Goal: Transaction & Acquisition: Purchase product/service

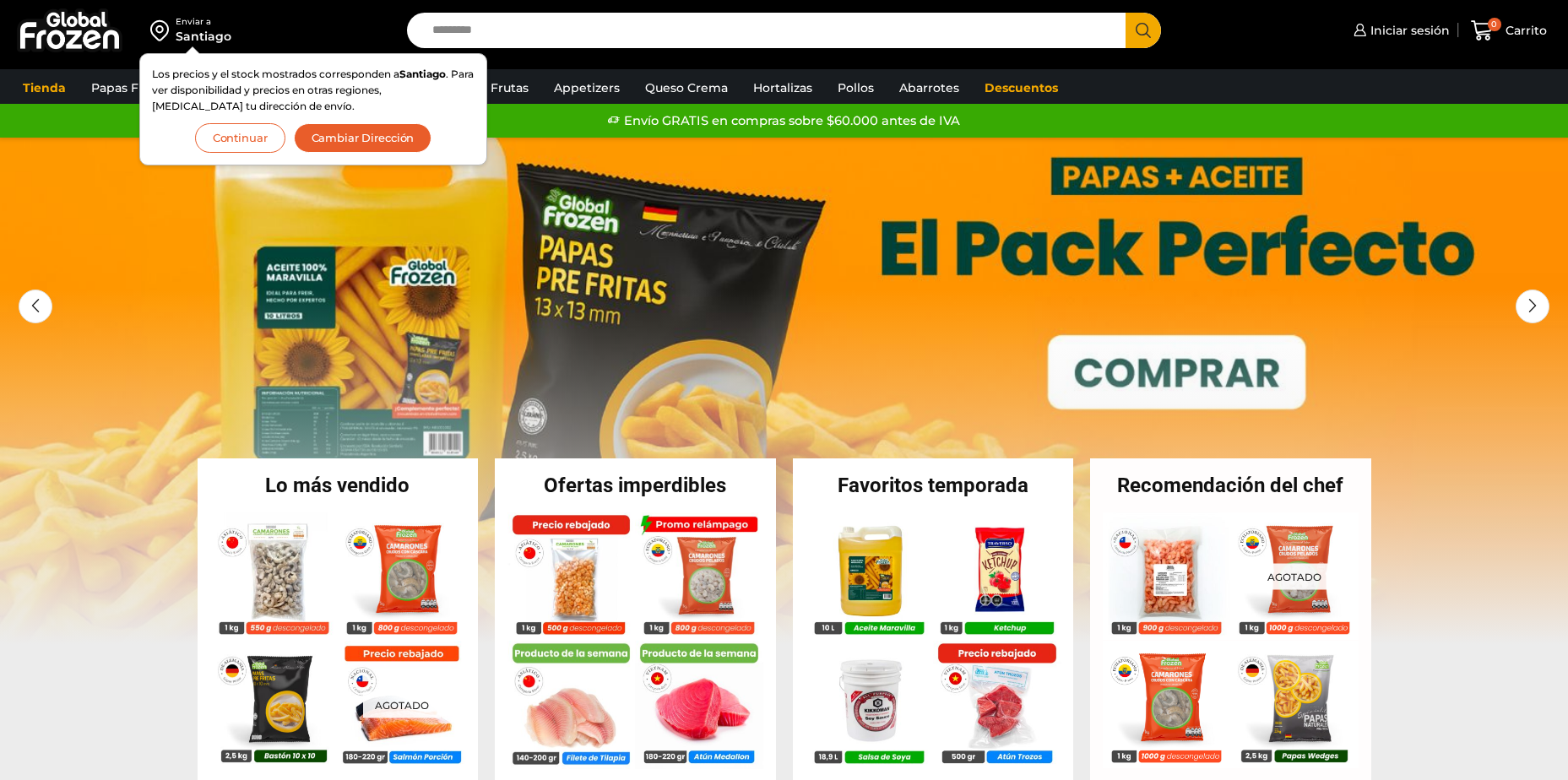
click at [335, 133] on button "Cambiar Dirección" at bounding box center [362, 138] width 139 height 30
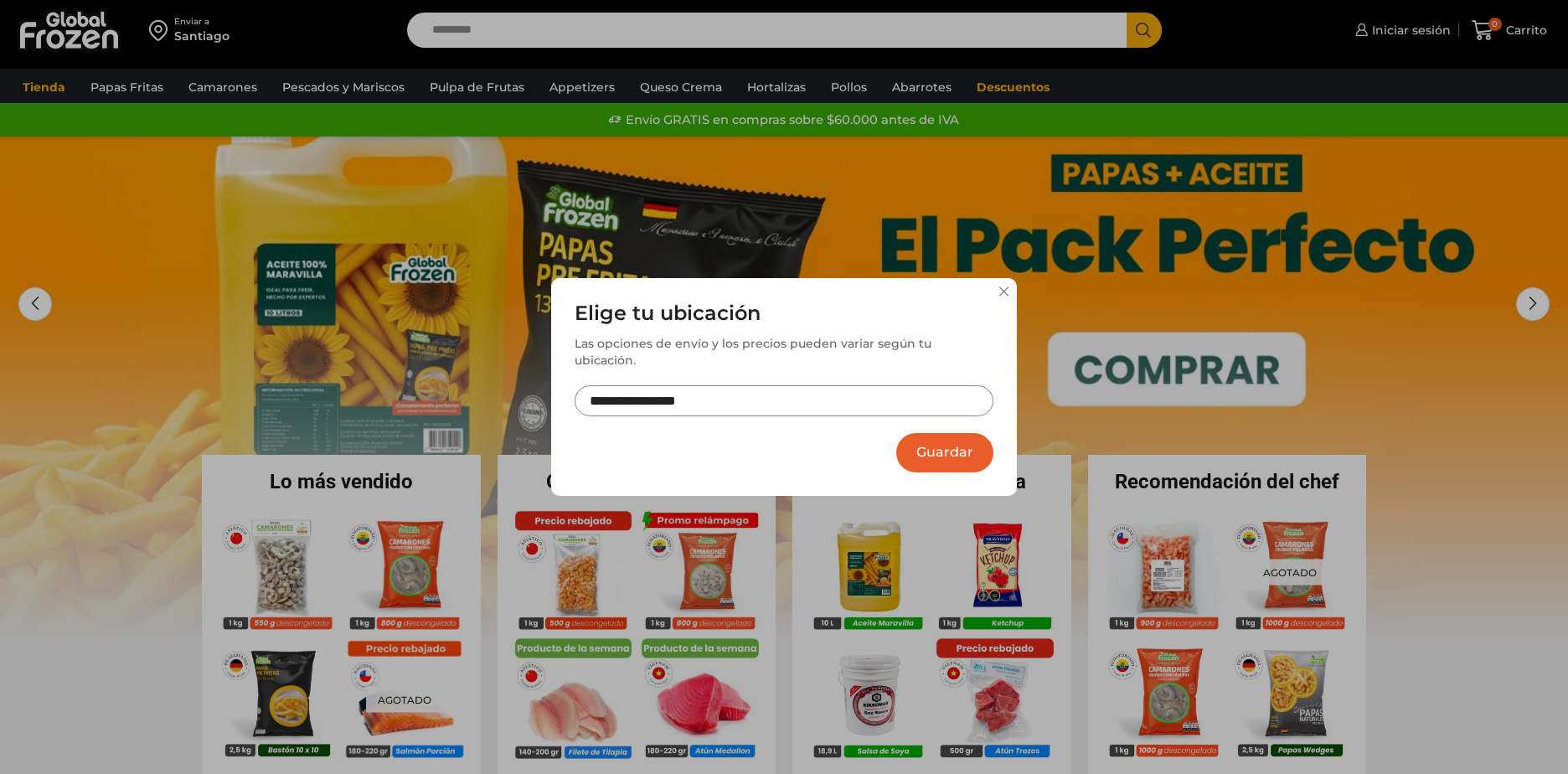
click at [944, 456] on button "Guardar" at bounding box center [944, 452] width 97 height 39
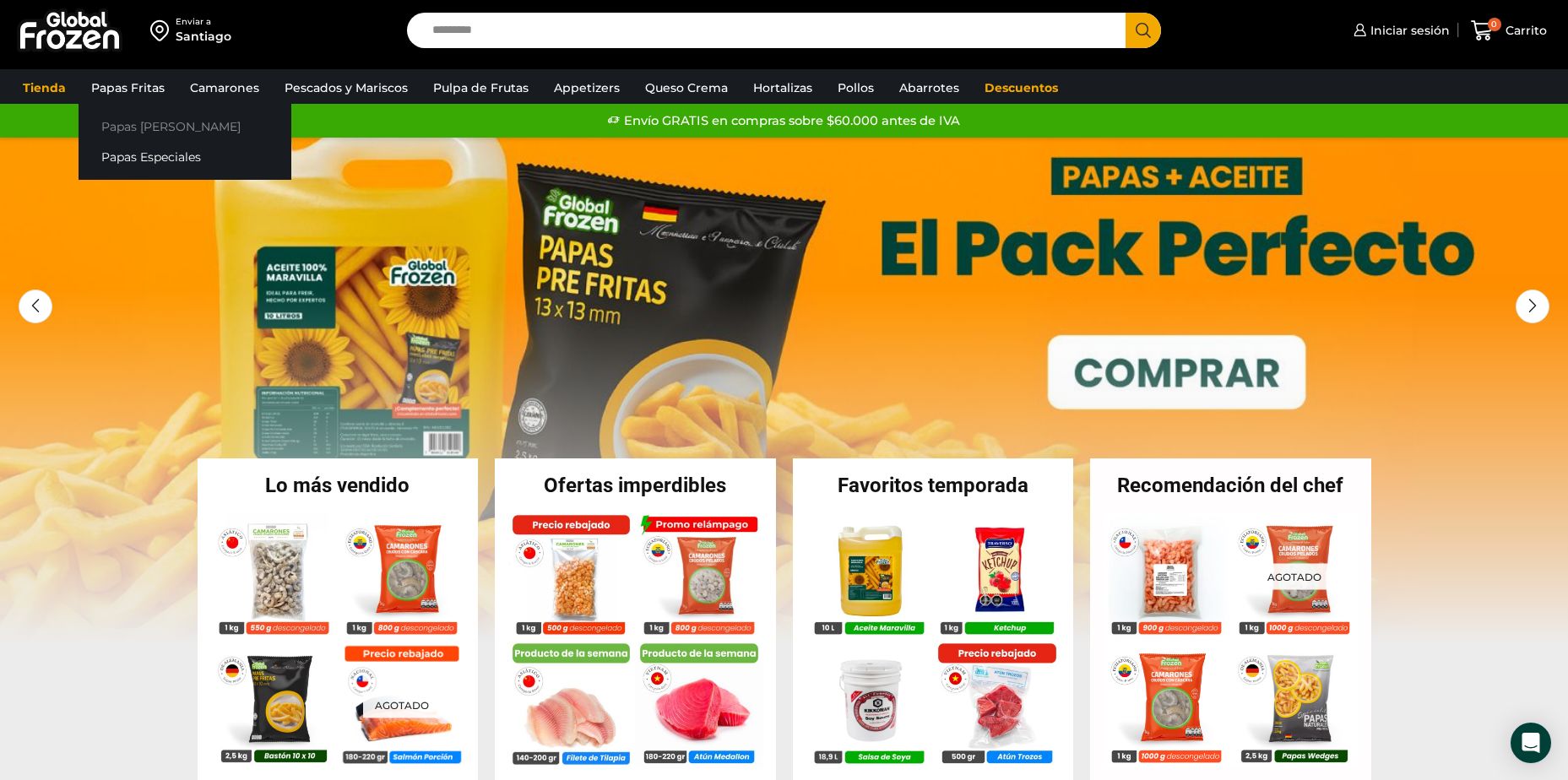
click at [136, 133] on link "Papas [PERSON_NAME]" at bounding box center [185, 126] width 213 height 32
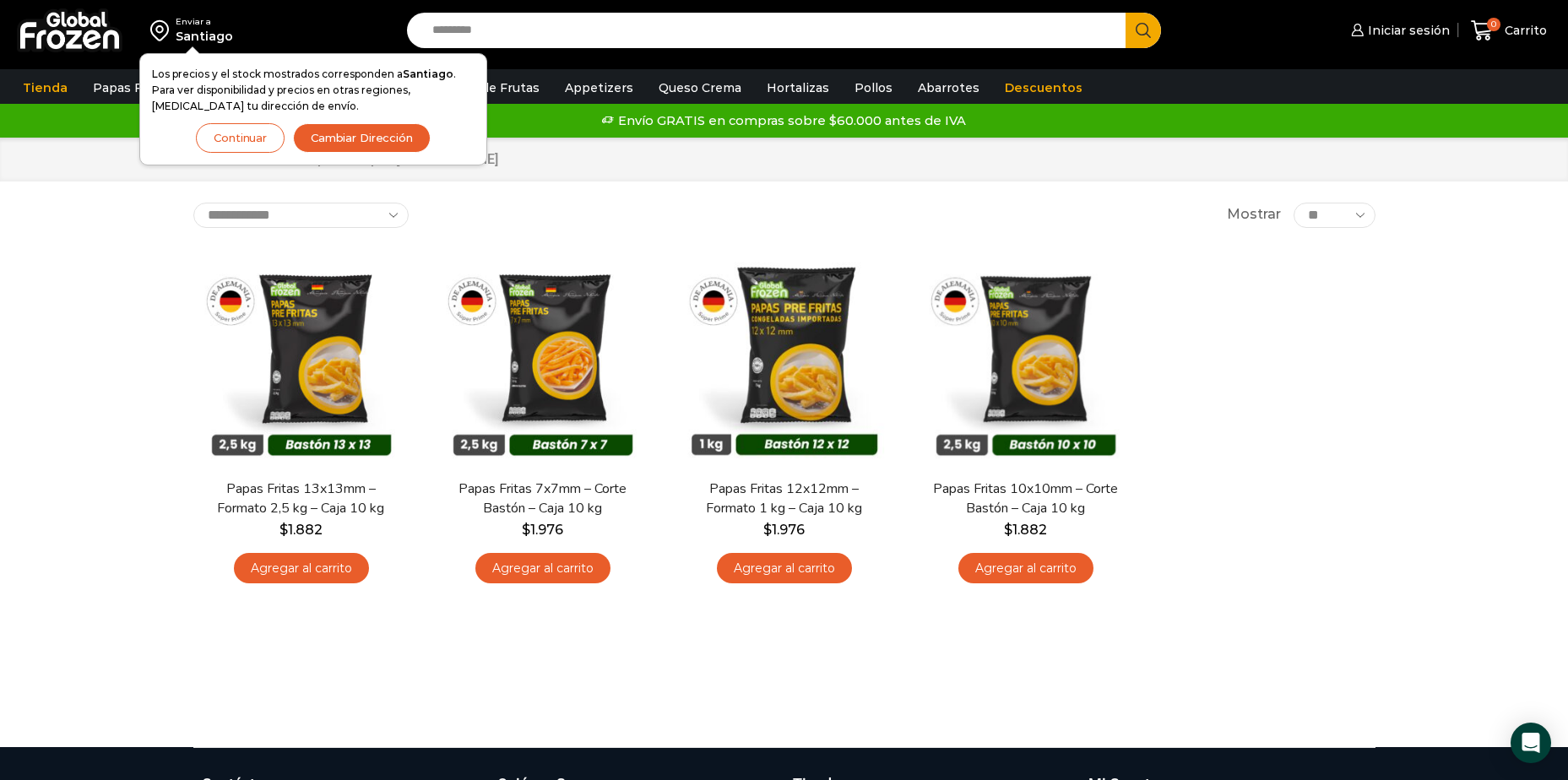
click at [248, 150] on button "Continuar" at bounding box center [240, 138] width 89 height 30
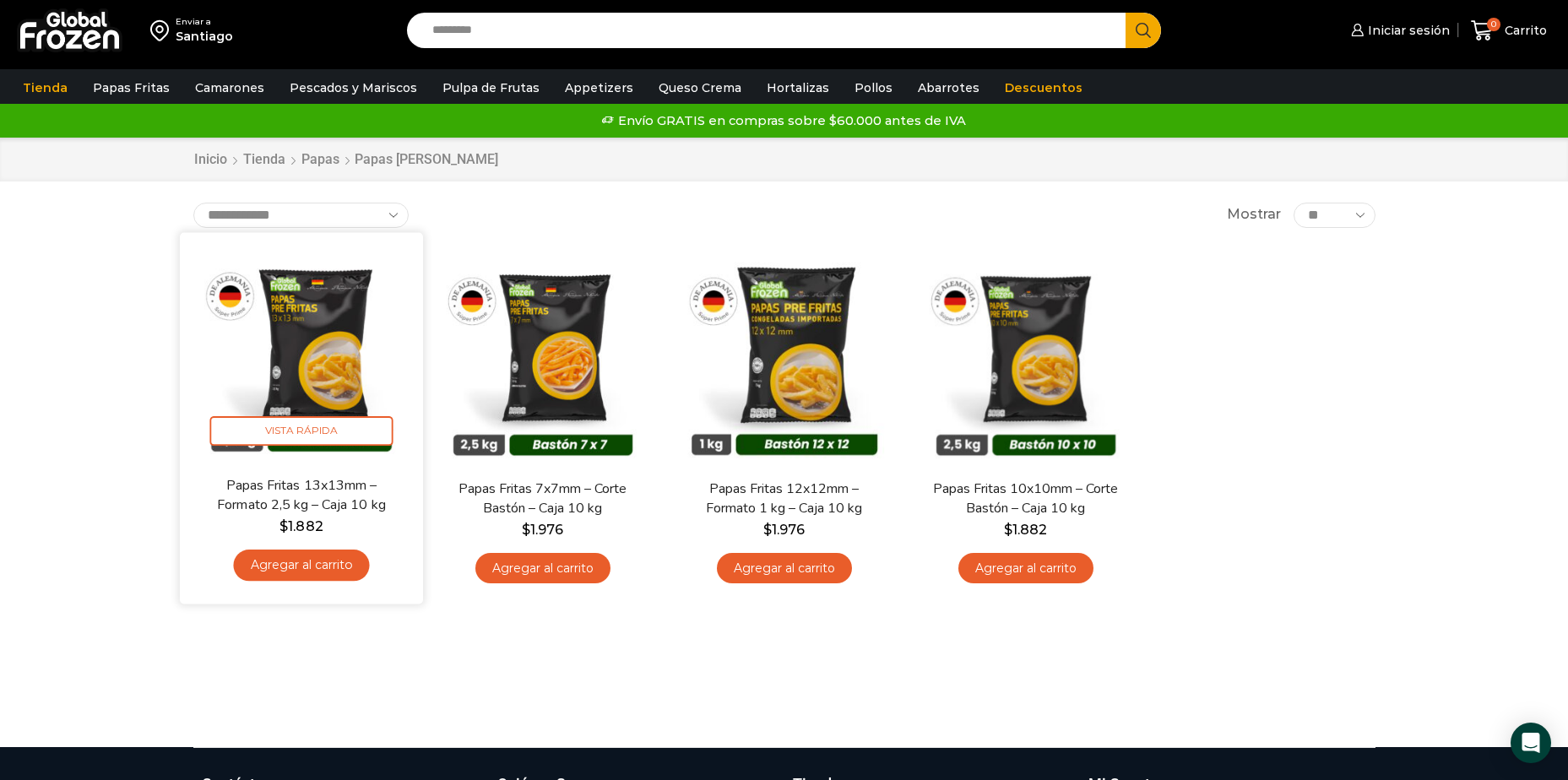
click at [278, 577] on link "Agregar al carrito" at bounding box center [301, 565] width 136 height 32
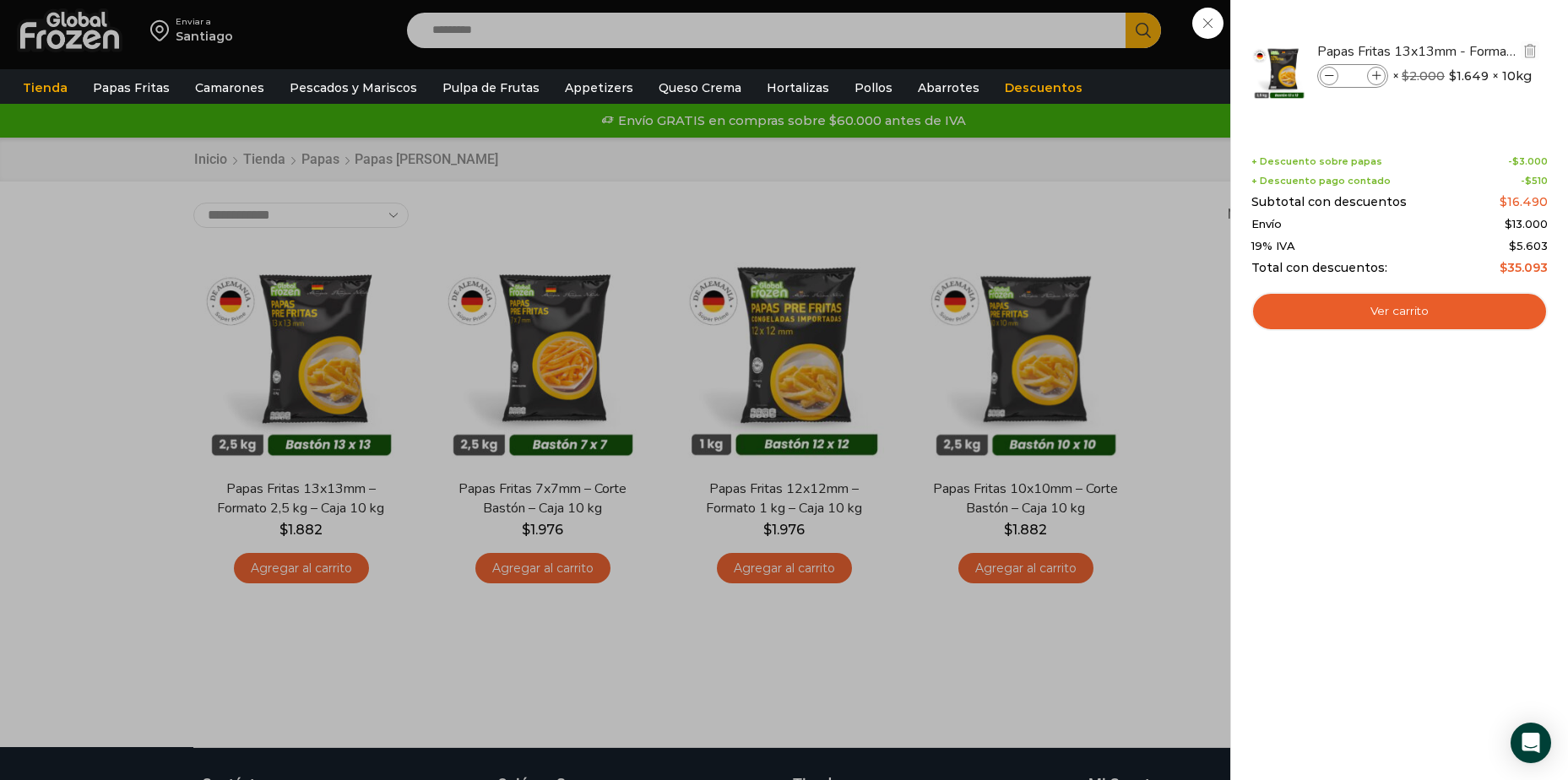
click at [1377, 72] on icon at bounding box center [1376, 76] width 9 height 9
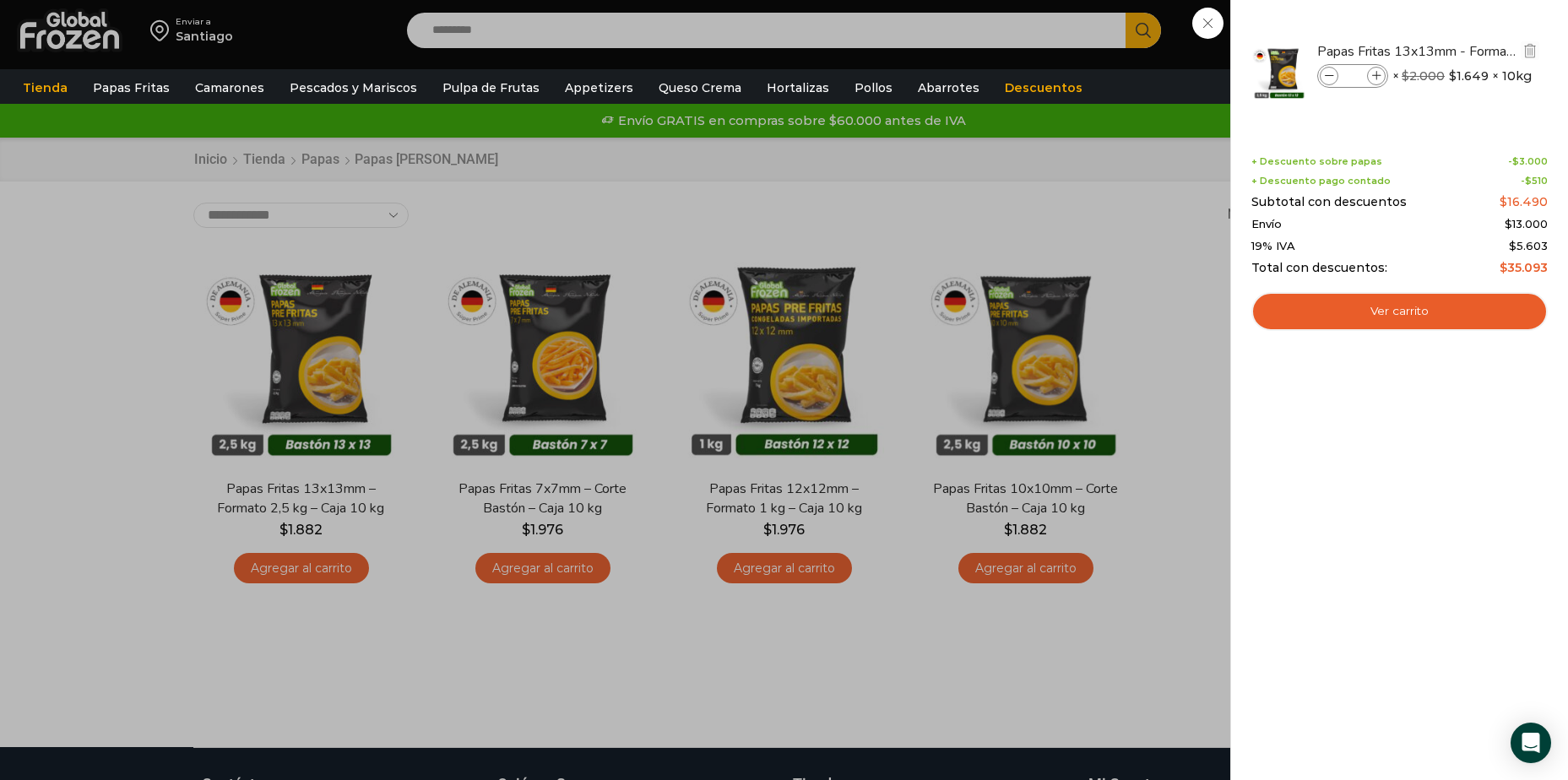
click at [1377, 72] on icon at bounding box center [1376, 76] width 9 height 9
type input "**"
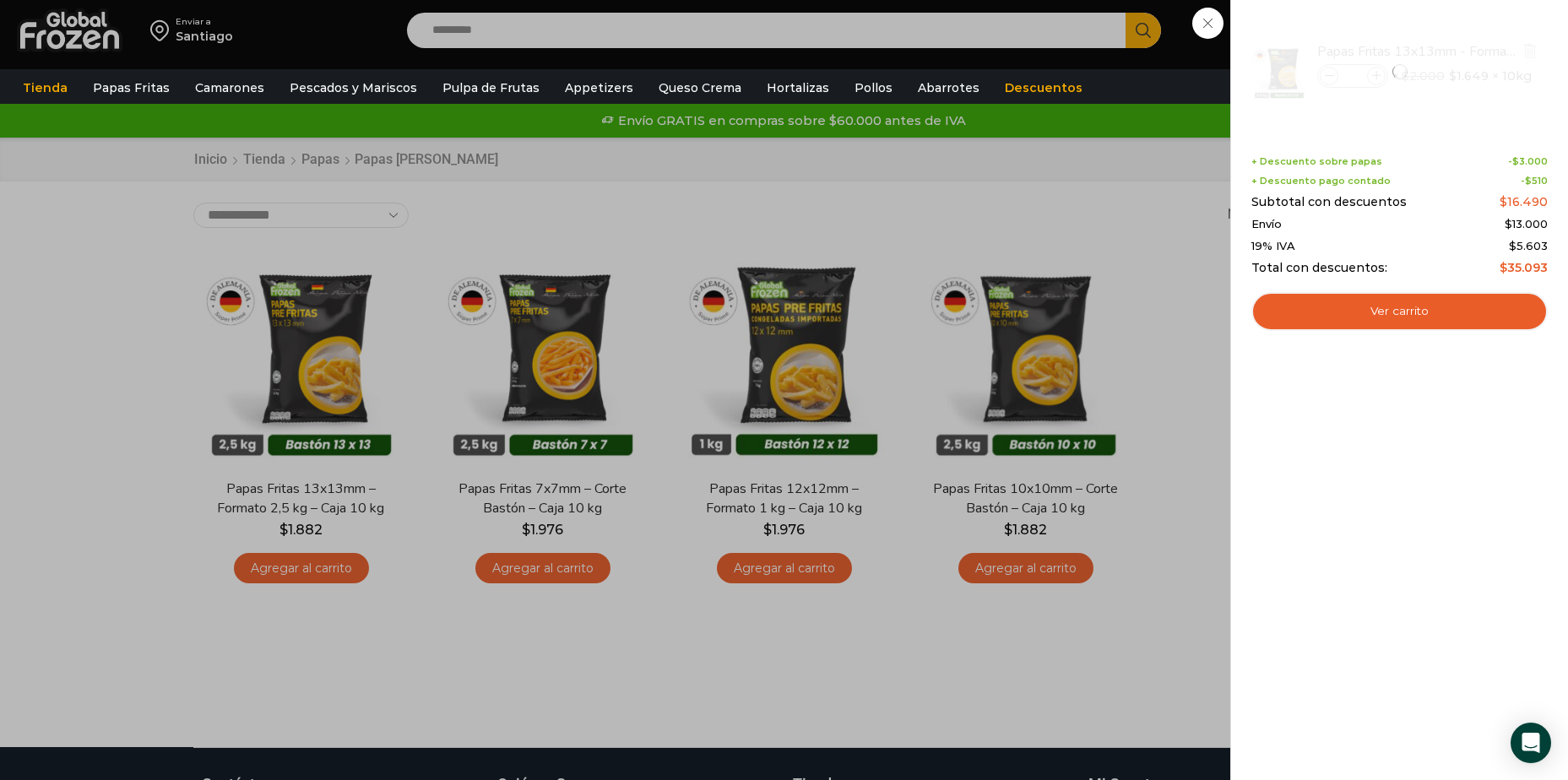
click at [1371, 85] on div at bounding box center [1400, 72] width 299 height 93
click at [1372, 80] on icon at bounding box center [1376, 76] width 9 height 9
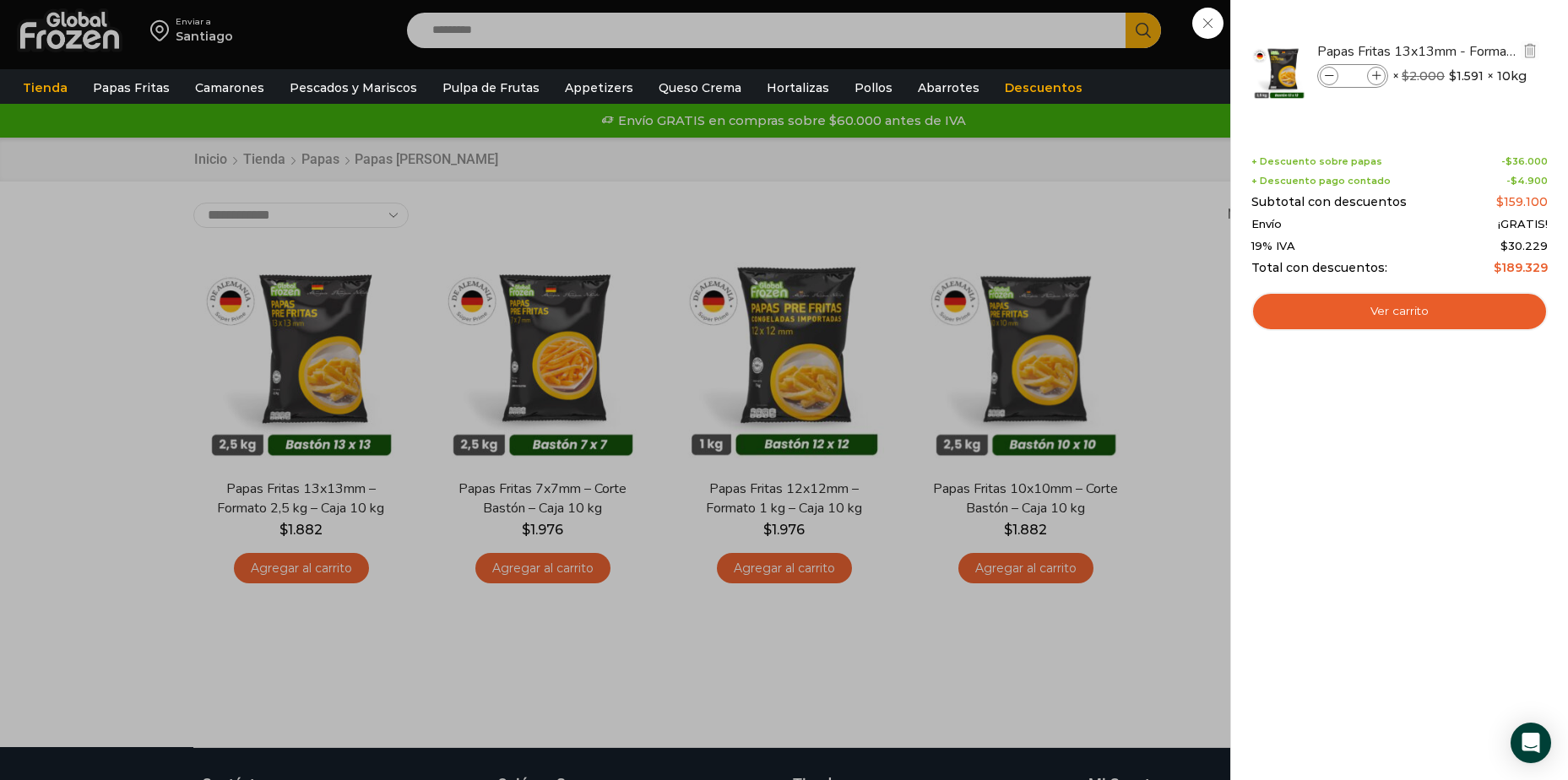
click at [1372, 80] on icon at bounding box center [1376, 76] width 9 height 9
type input "**"
click at [1467, 50] on div "15 Carrito 15 15 Shopping Cart" at bounding box center [1509, 31] width 85 height 39
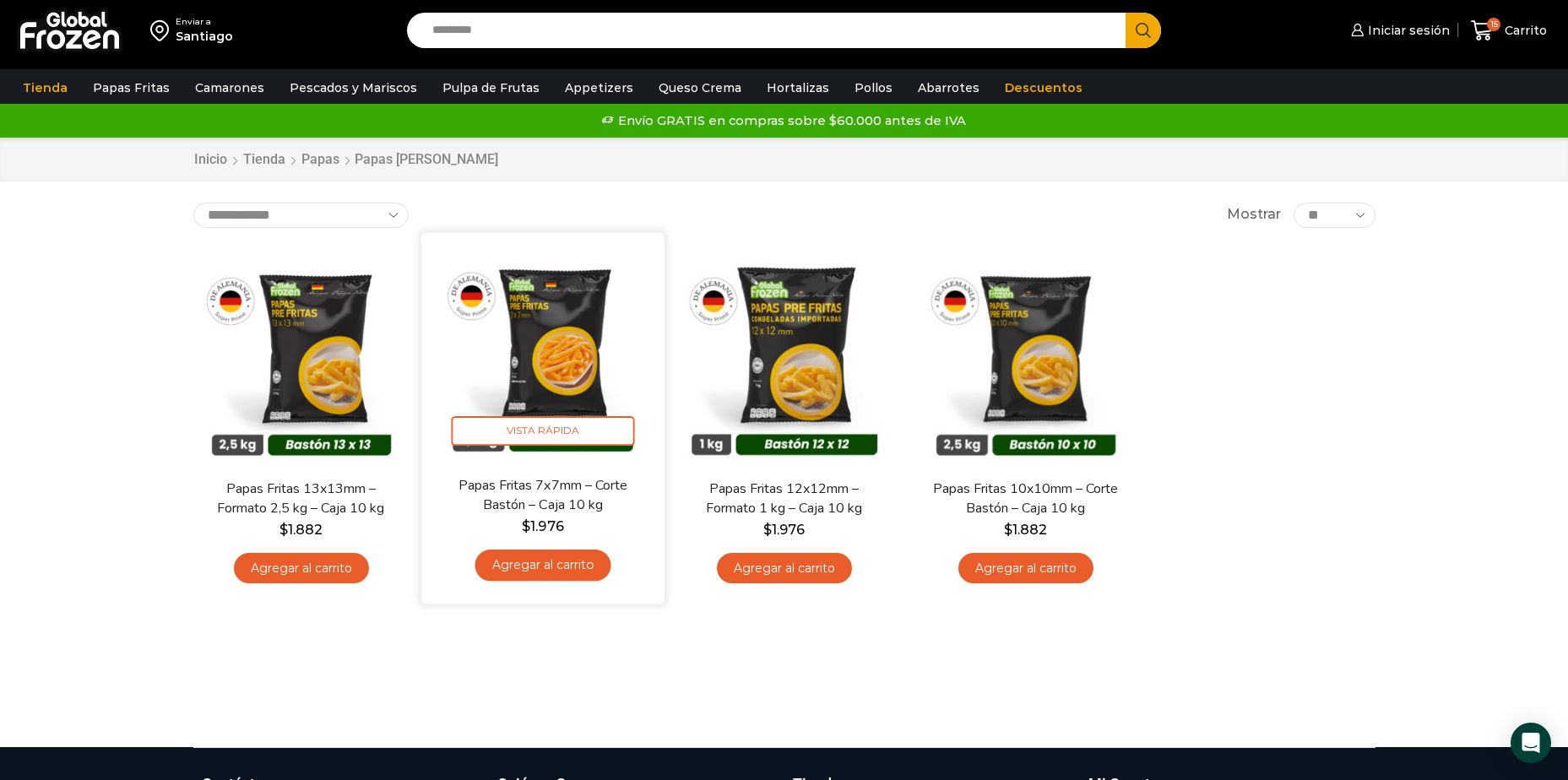
click at [516, 570] on link "Agregar al carrito" at bounding box center [543, 565] width 136 height 32
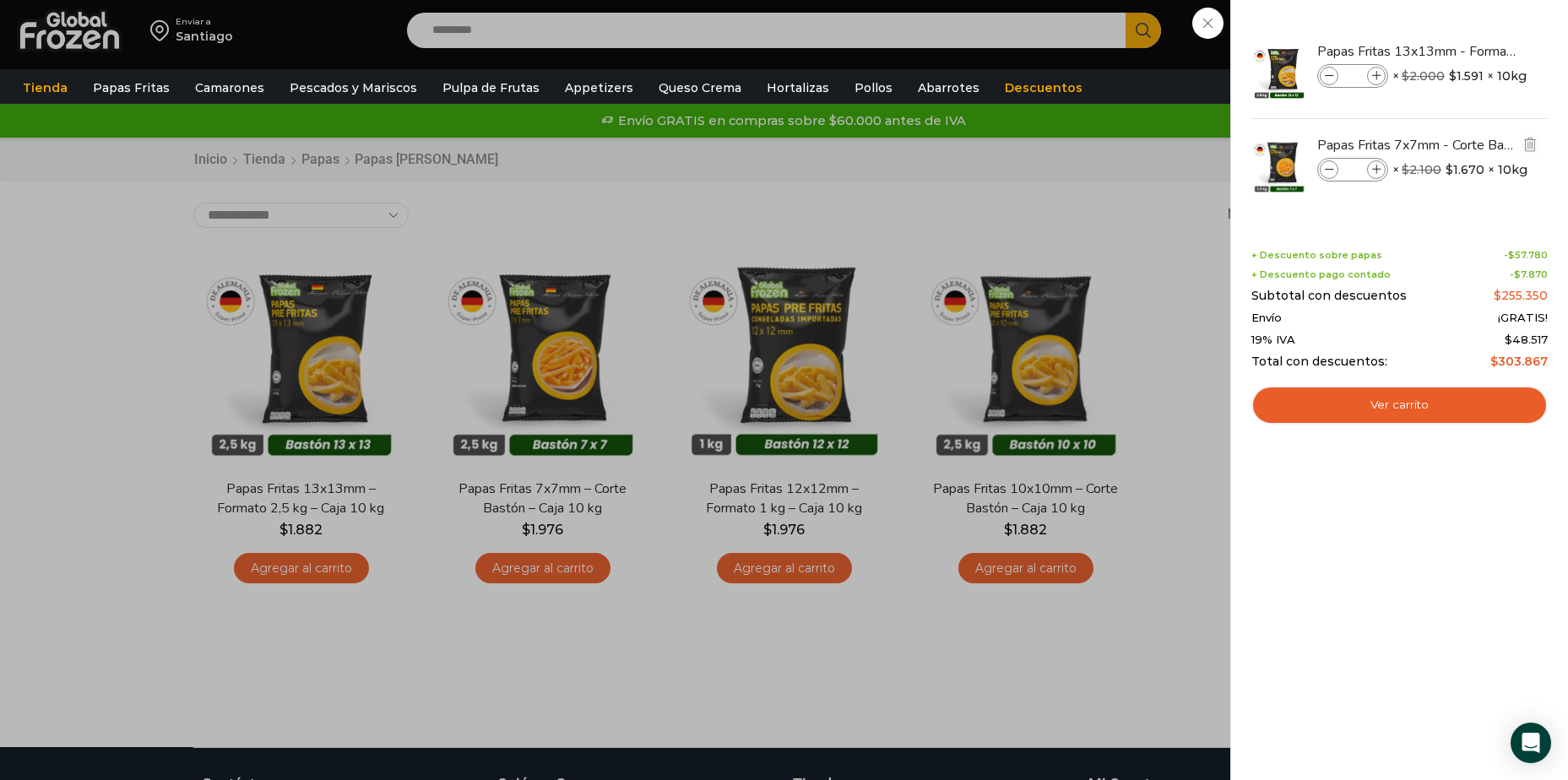
click at [1381, 169] on icon at bounding box center [1376, 169] width 9 height 9
type input "*"
click at [1467, 50] on div "18 Carrito 18 18 Shopping Cart" at bounding box center [1509, 31] width 85 height 39
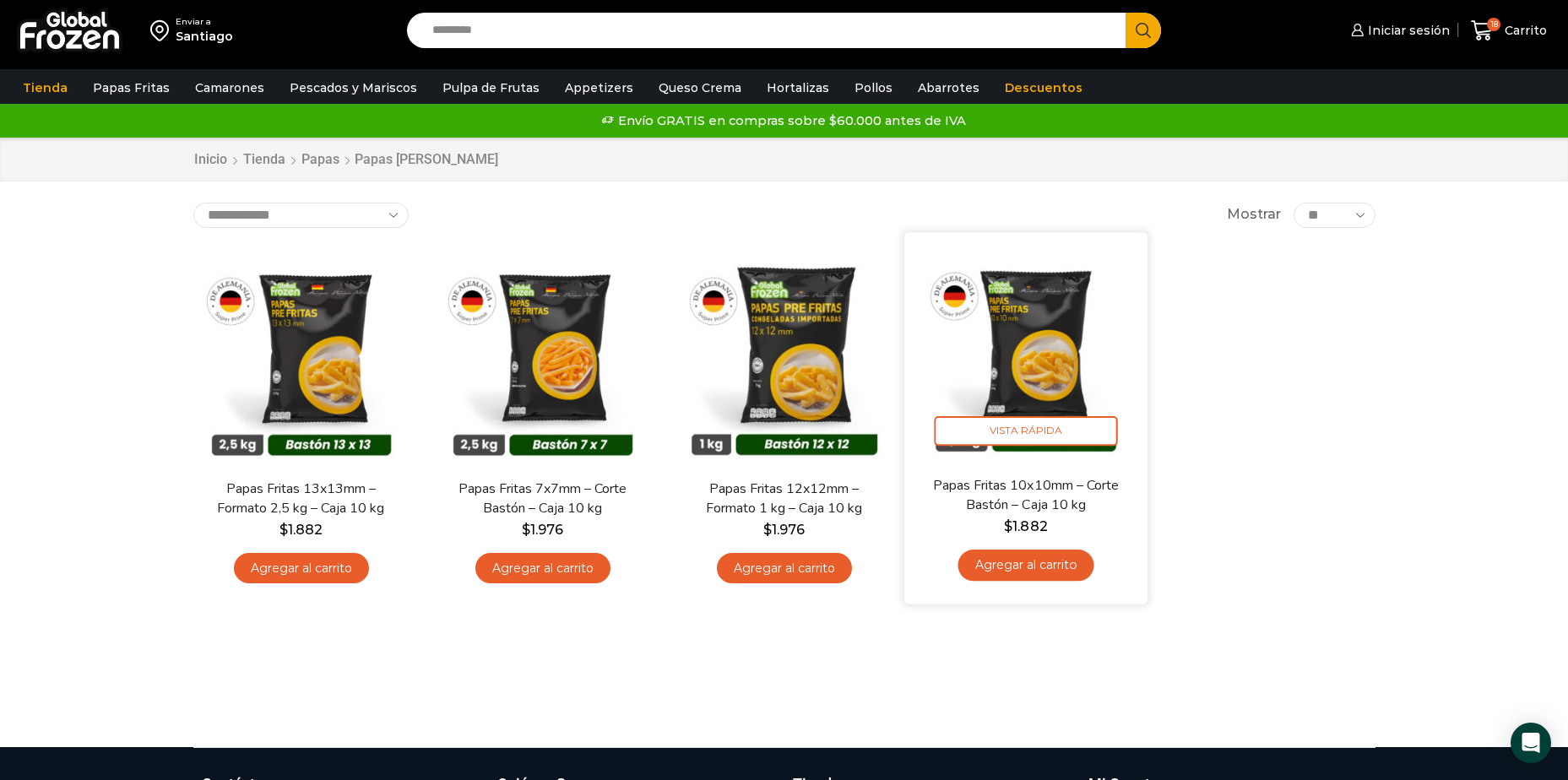
click at [1025, 561] on link "Agregar al carrito" at bounding box center [1025, 565] width 136 height 32
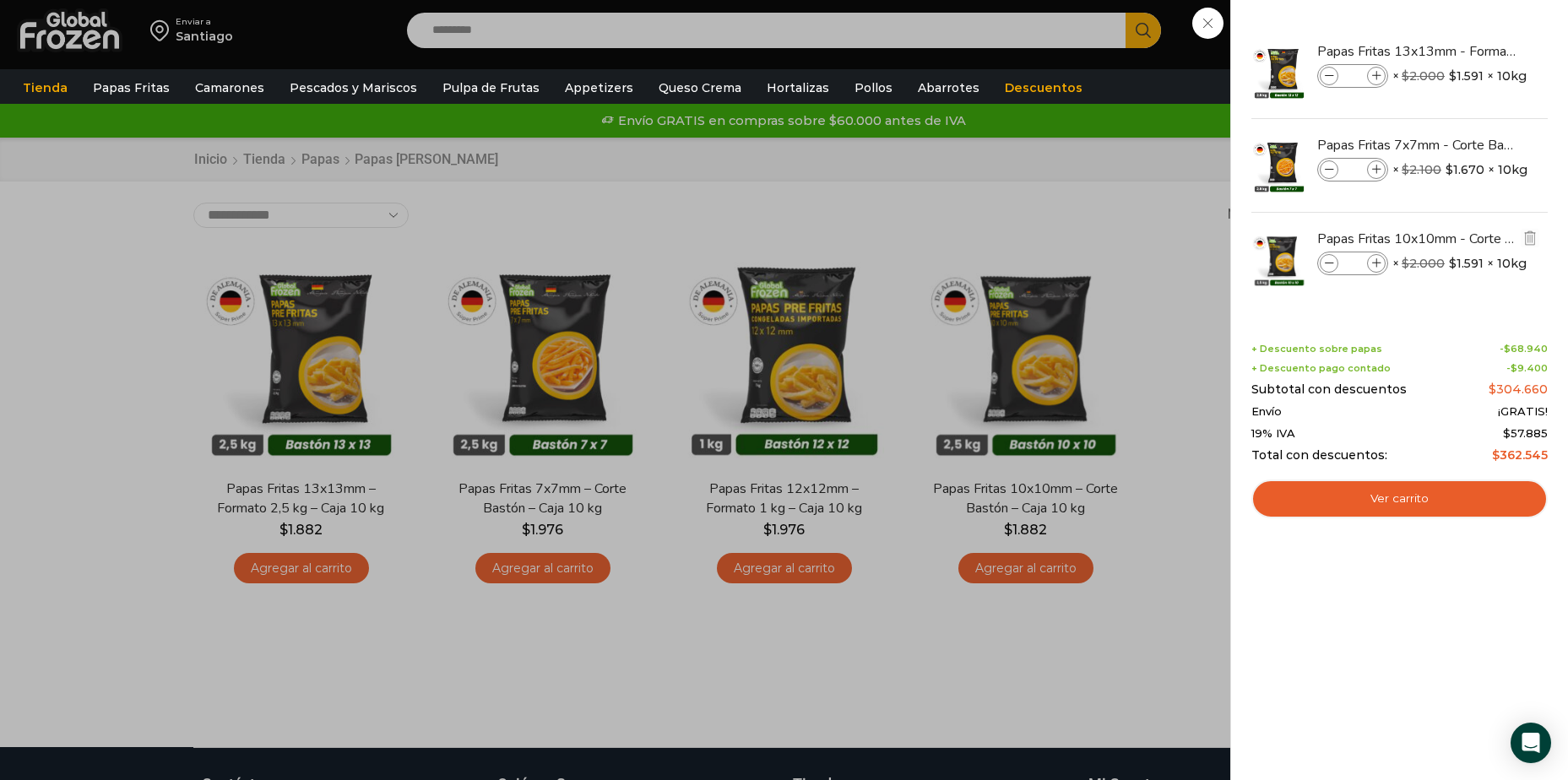
click at [1381, 263] on icon at bounding box center [1376, 263] width 9 height 9
type input "*"
click at [1366, 489] on link "Ver carrito" at bounding box center [1400, 498] width 296 height 38
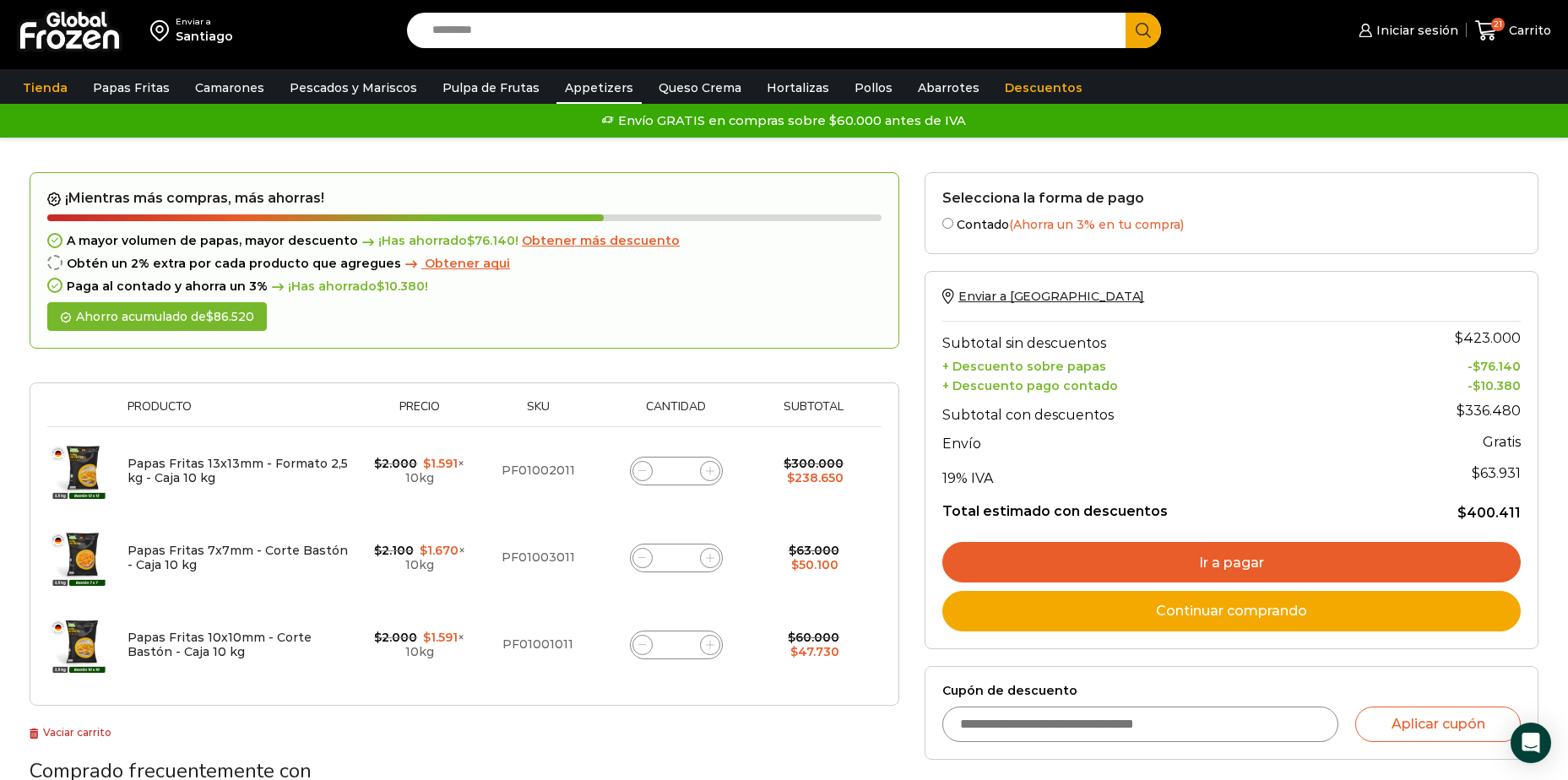
click at [582, 84] on link "Appetizers" at bounding box center [599, 88] width 86 height 32
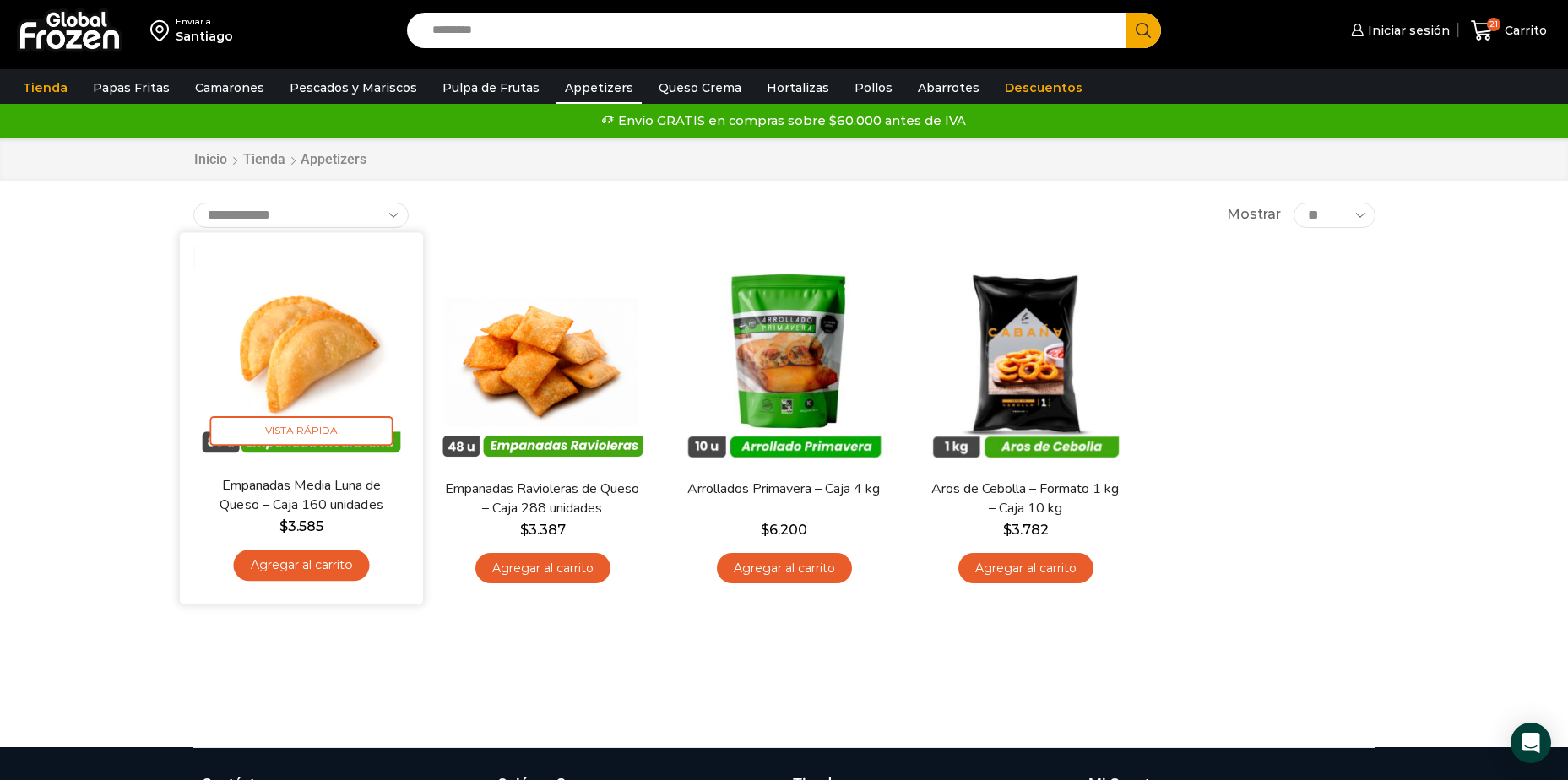
click at [314, 576] on link "Agregar al carrito" at bounding box center [301, 565] width 136 height 32
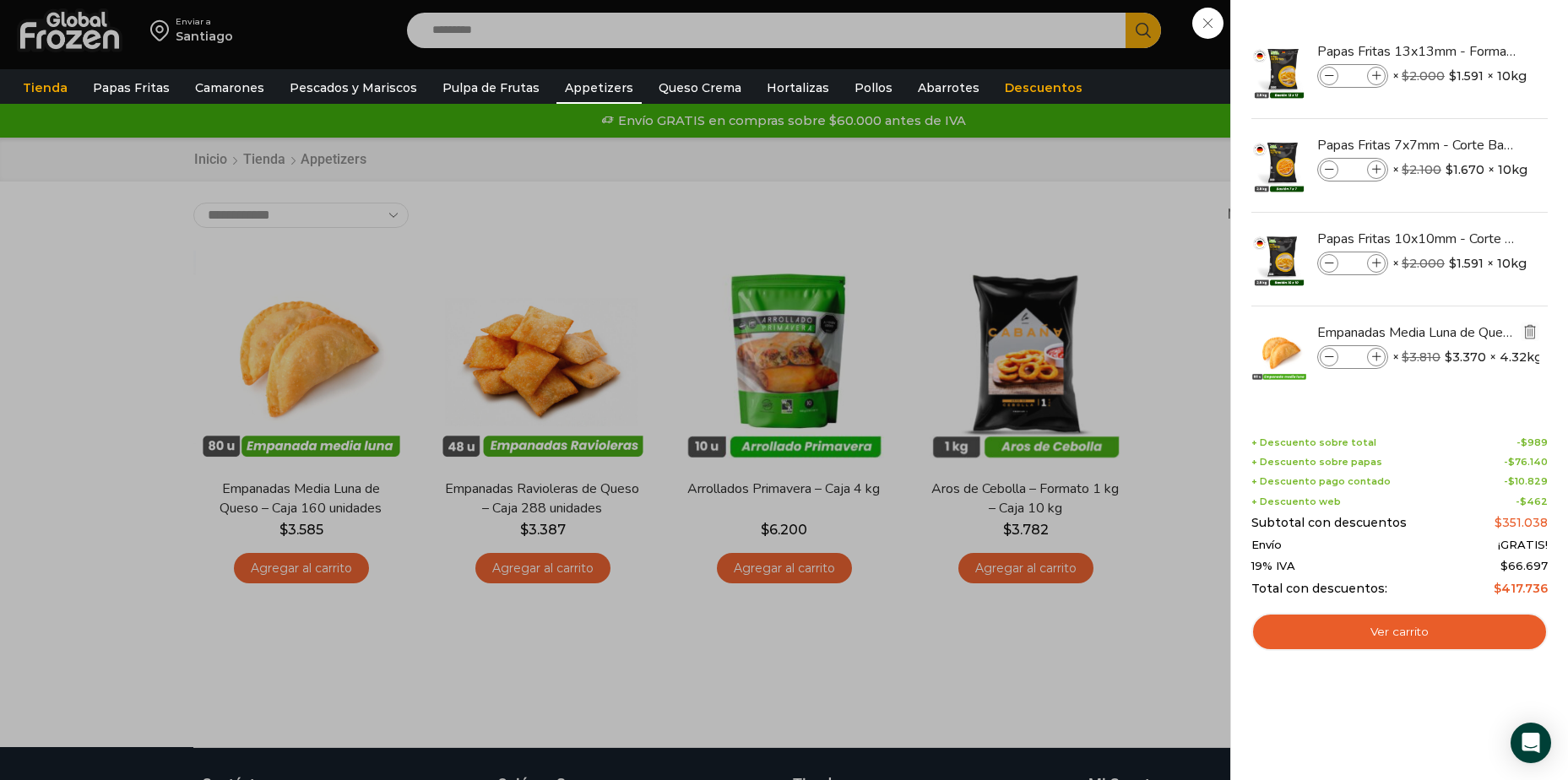
click at [1535, 335] on img "Eliminar Empanadas Media Luna de Queso - Caja 160 unidades del carrito" at bounding box center [1530, 331] width 15 height 15
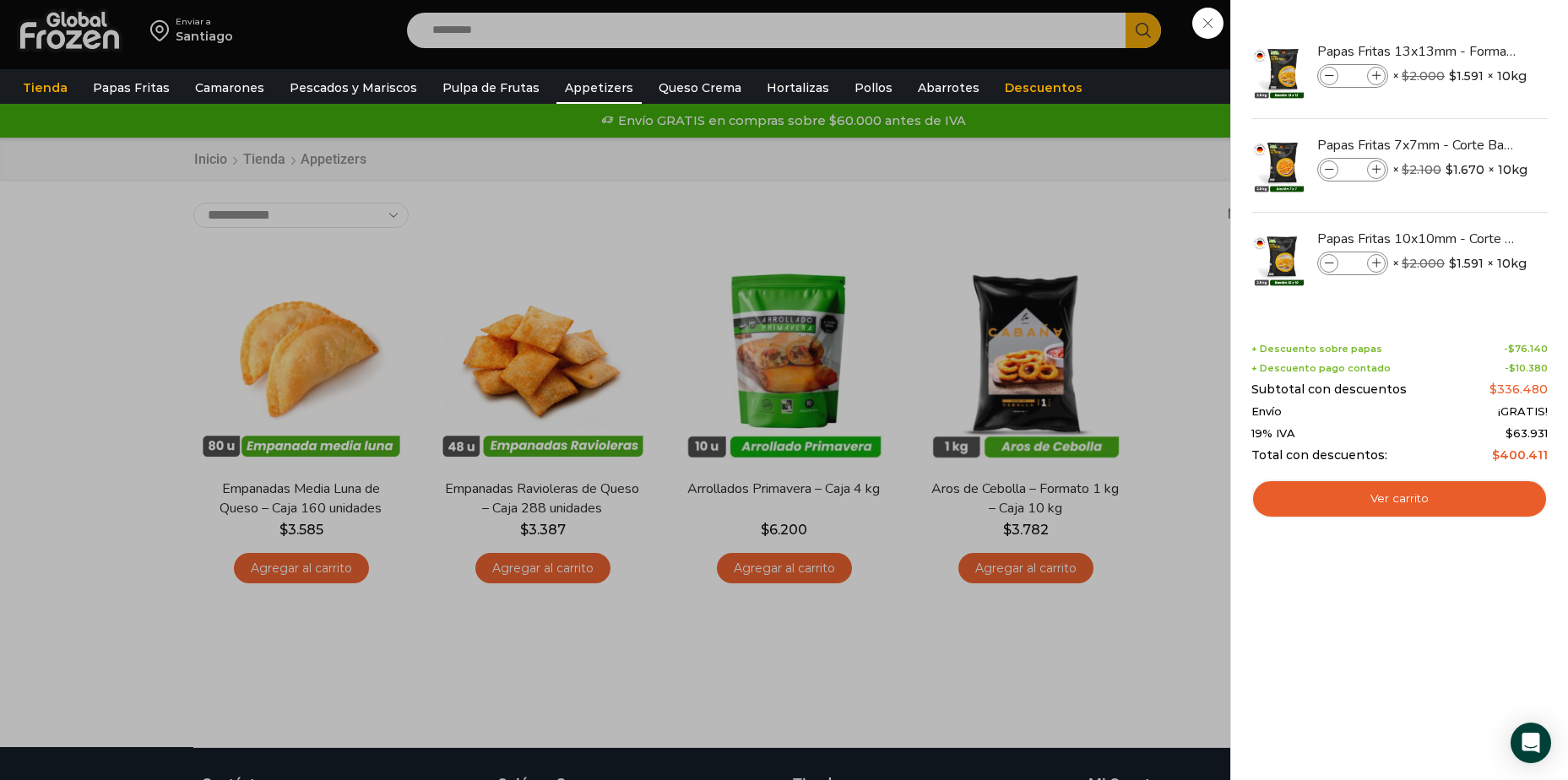
click at [1467, 50] on div "21 Carrito 21 21 Shopping Cart" at bounding box center [1509, 31] width 85 height 39
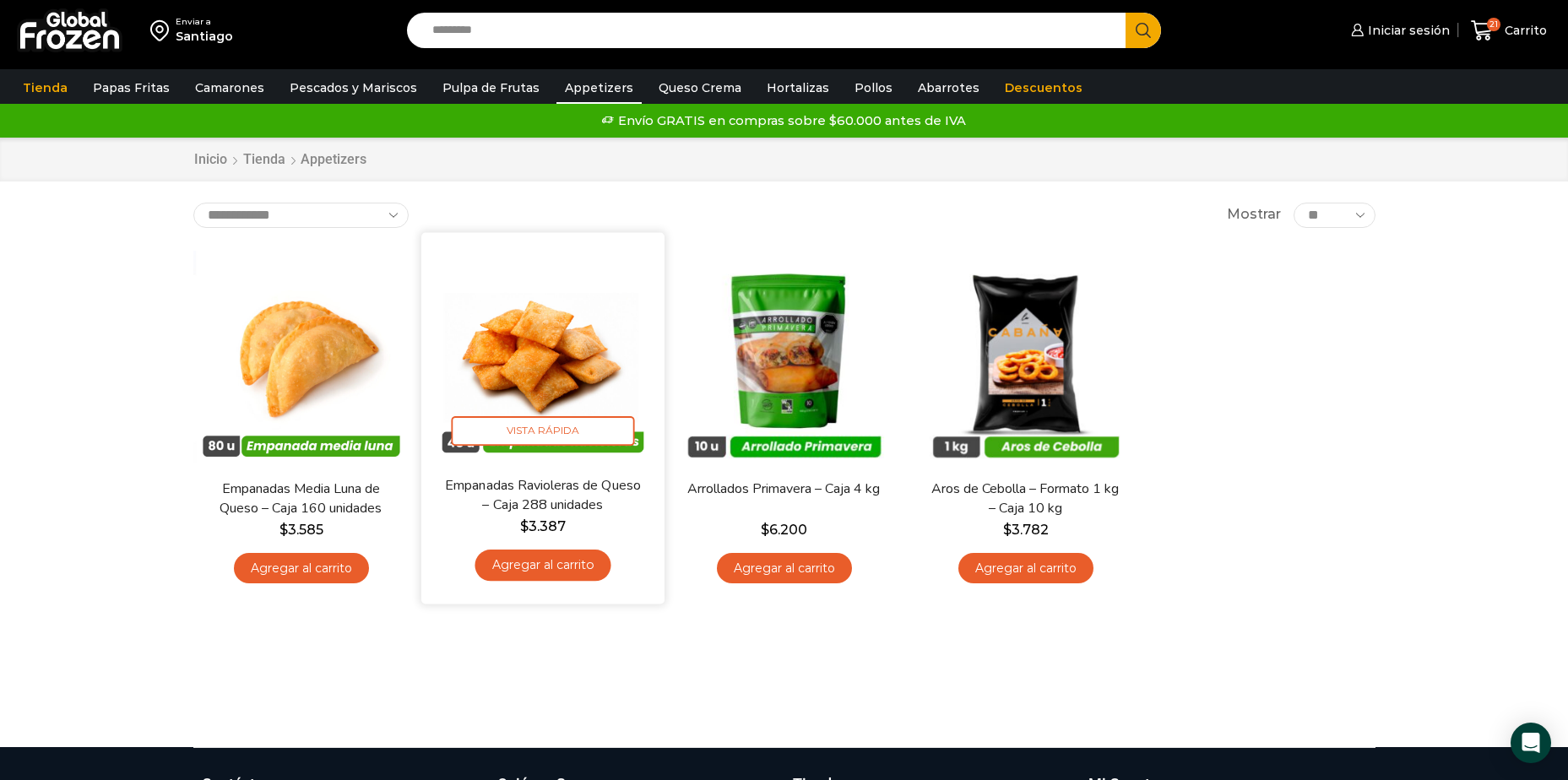
click at [566, 565] on link "Agregar al carrito" at bounding box center [543, 565] width 136 height 32
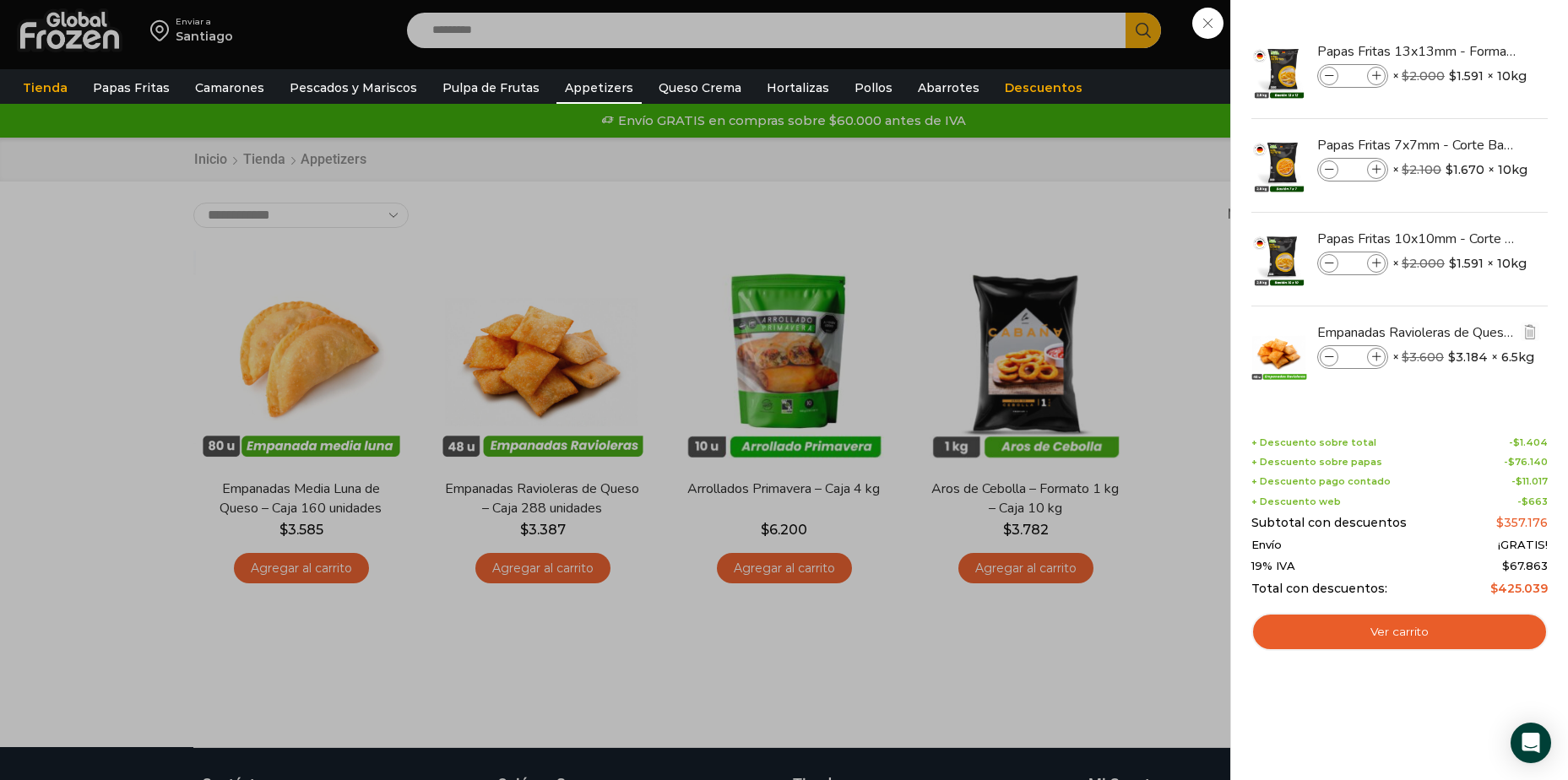
click at [1379, 353] on icon at bounding box center [1376, 357] width 9 height 9
type input "*"
click at [1378, 351] on div at bounding box center [1400, 353] width 299 height 93
click at [1467, 50] on div "23 Carrito 23 23 Shopping Cart" at bounding box center [1509, 31] width 85 height 39
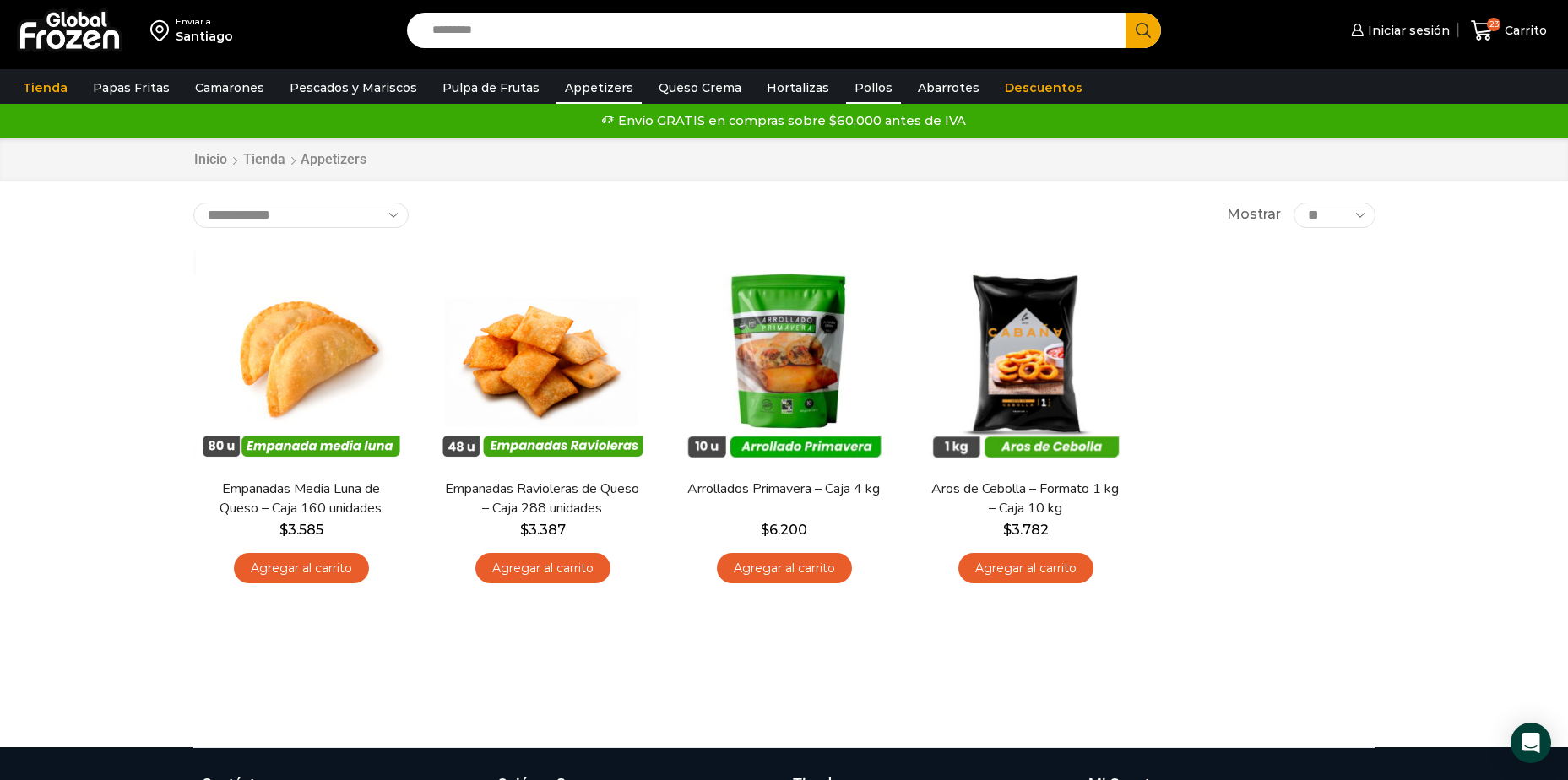
click at [866, 82] on link "Pollos" at bounding box center [874, 88] width 55 height 32
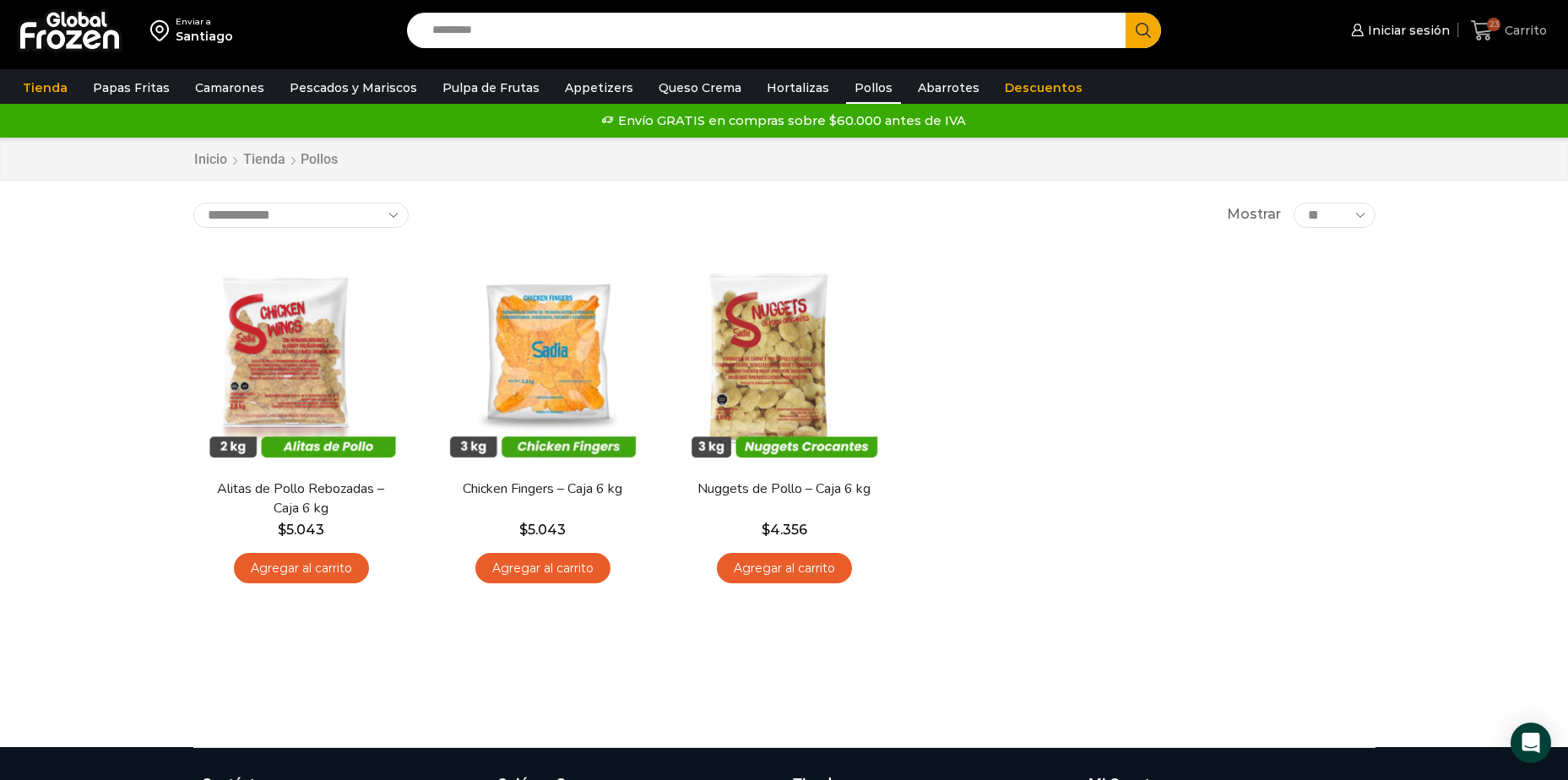
click at [1527, 33] on span "Carrito" at bounding box center [1524, 30] width 46 height 17
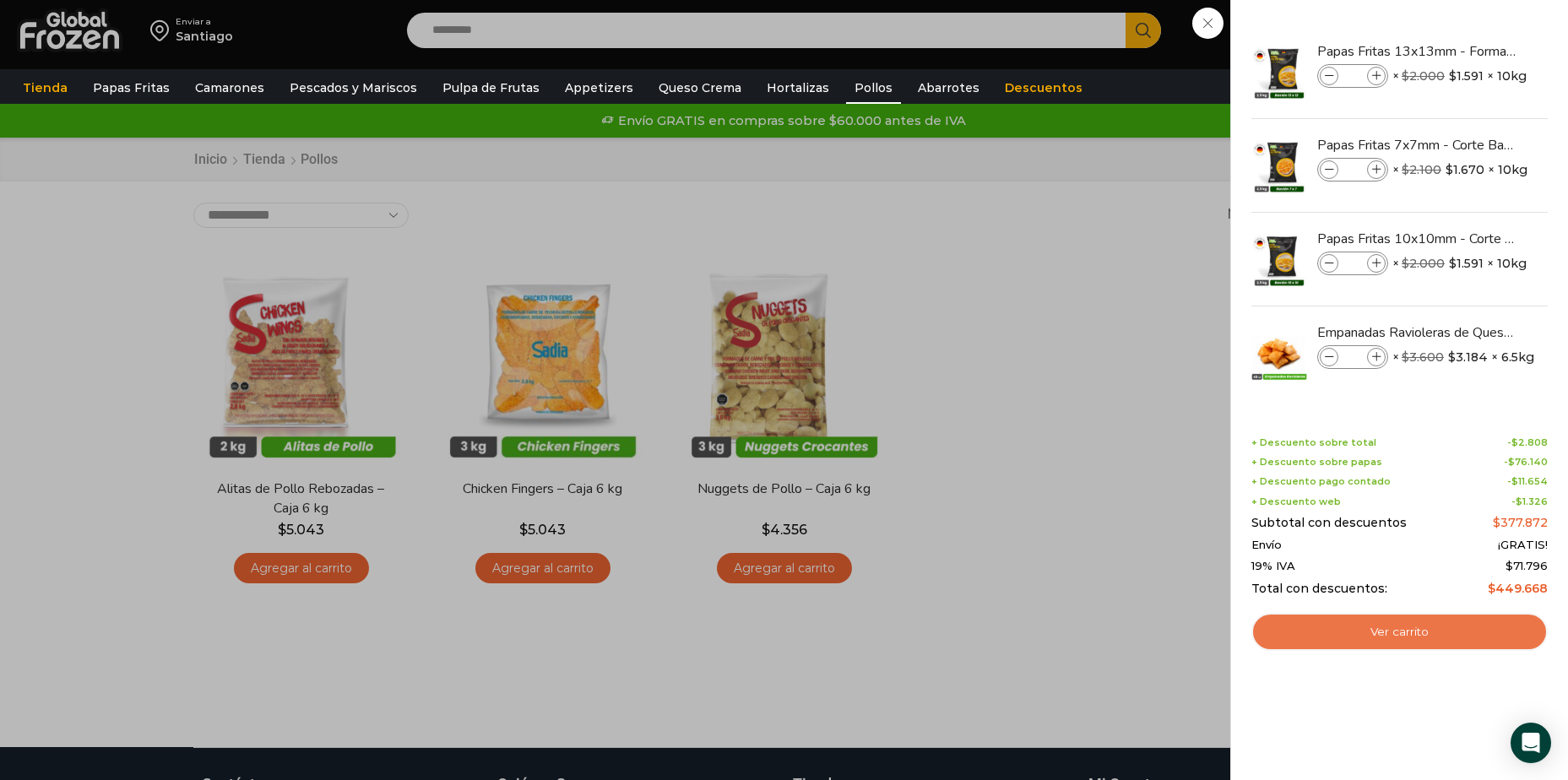
click at [1430, 624] on link "Ver carrito" at bounding box center [1400, 631] width 296 height 38
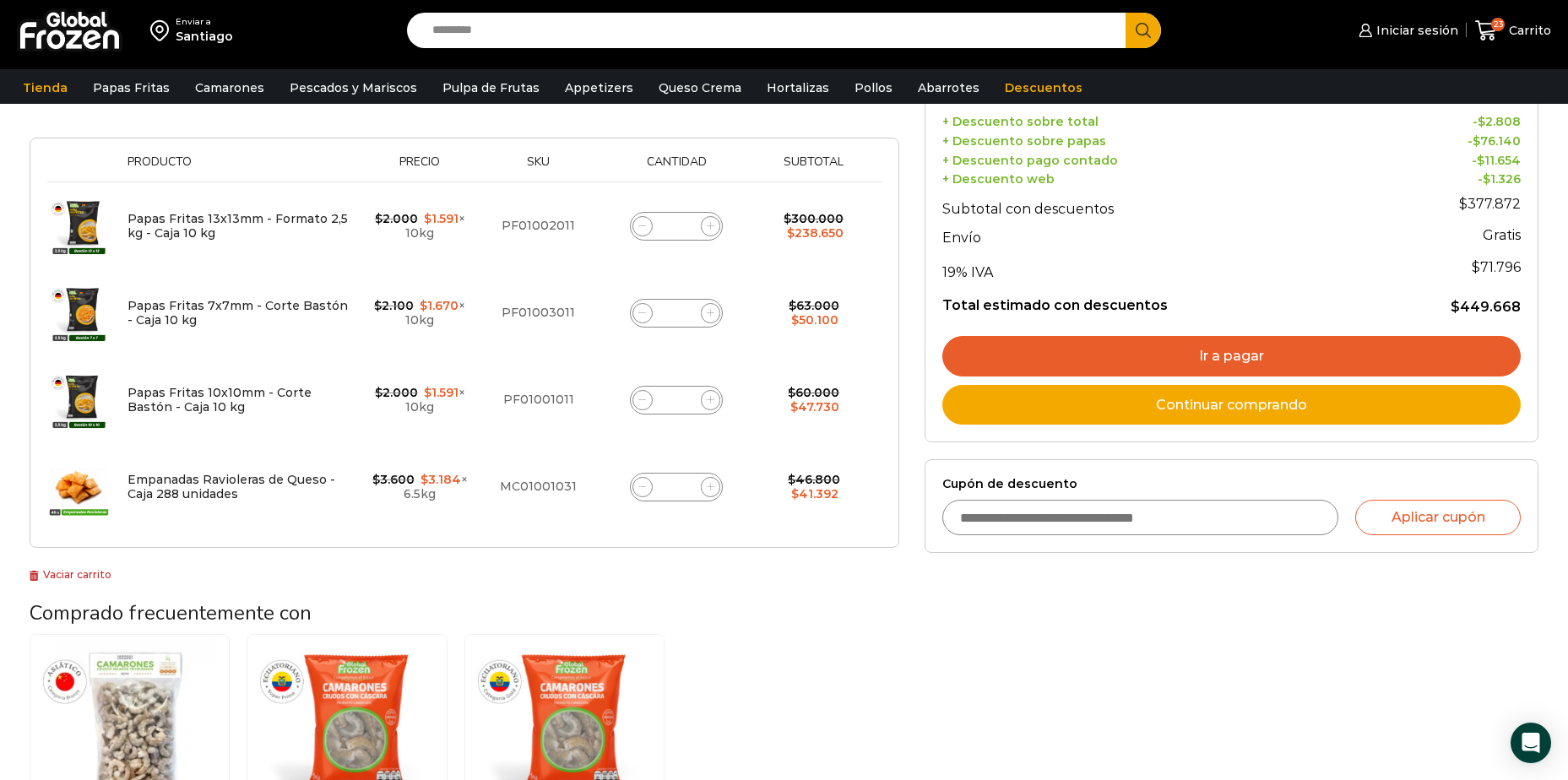
click at [1084, 523] on input "Cupón de descuento" at bounding box center [1141, 518] width 397 height 35
type input "**********"
click at [1442, 514] on button "Aplicar cupón" at bounding box center [1438, 518] width 165 height 35
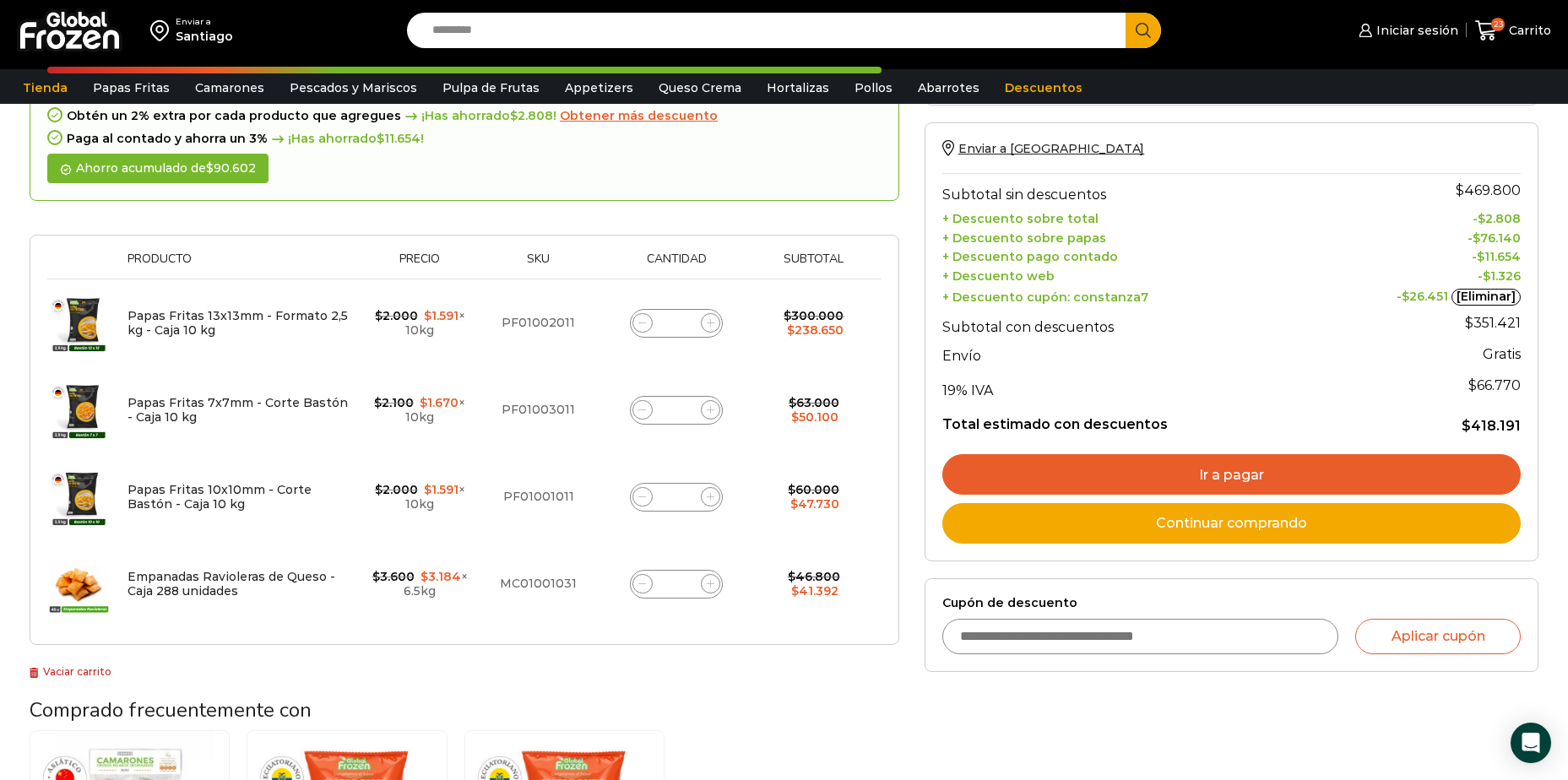
scroll to position [253, 0]
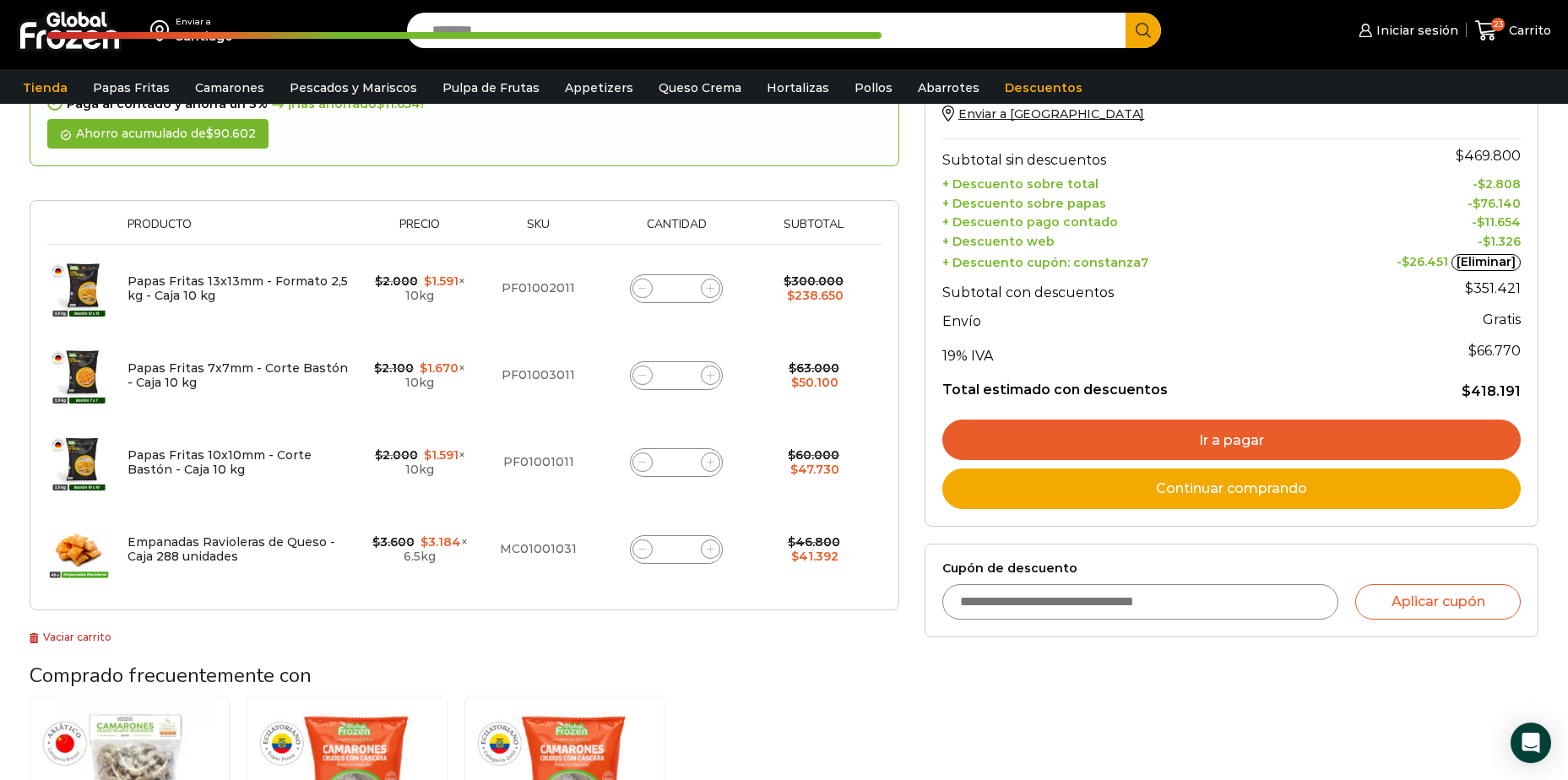
click at [1110, 436] on link "Ir a pagar" at bounding box center [1231, 439] width 578 height 40
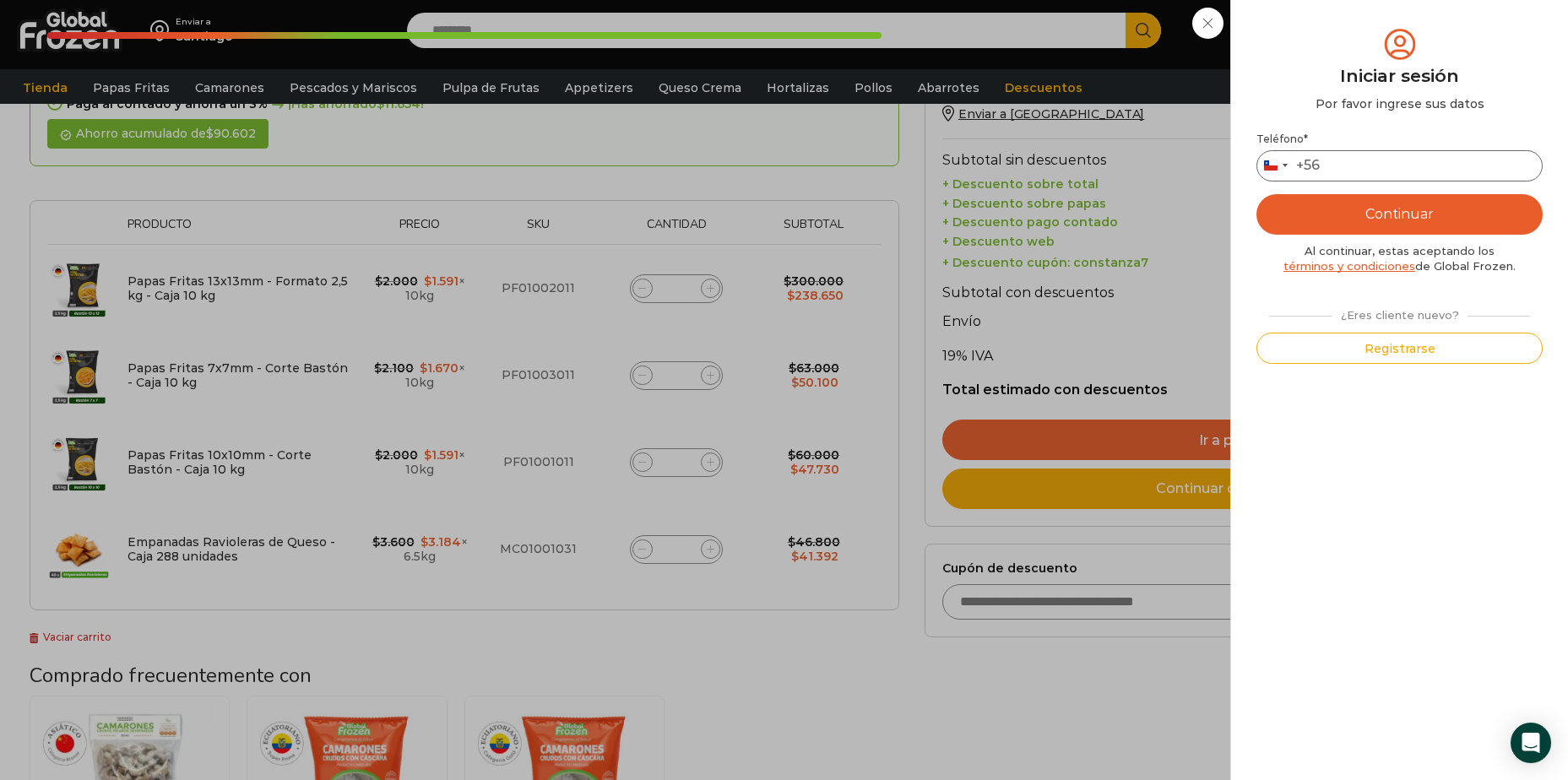
click at [1350, 159] on input "Teléfono *" at bounding box center [1400, 166] width 287 height 32
type input "*********"
click at [1406, 223] on button "Continuar" at bounding box center [1400, 214] width 287 height 40
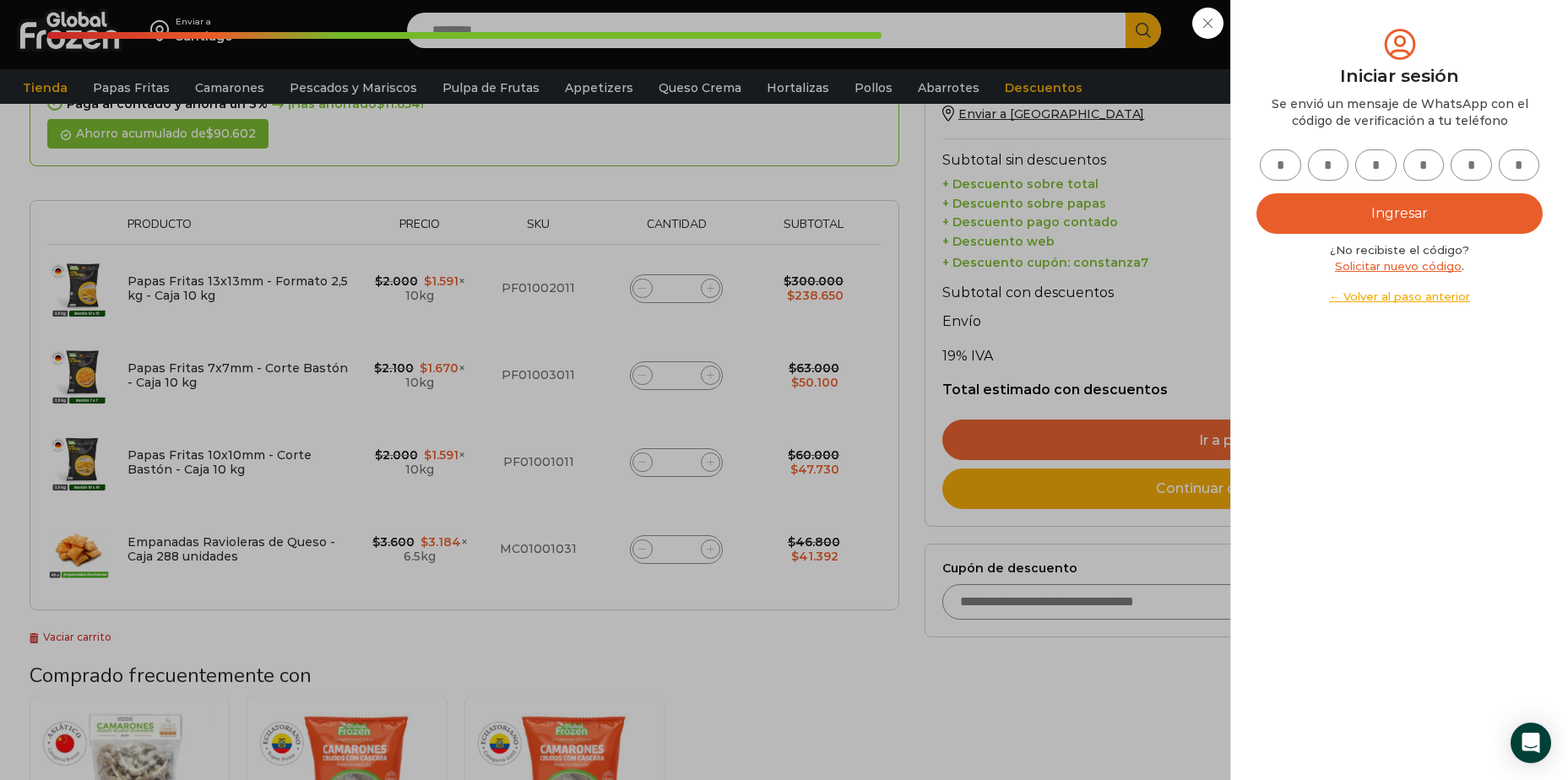
click at [1291, 155] on input "text" at bounding box center [1280, 165] width 41 height 32
type input "*"
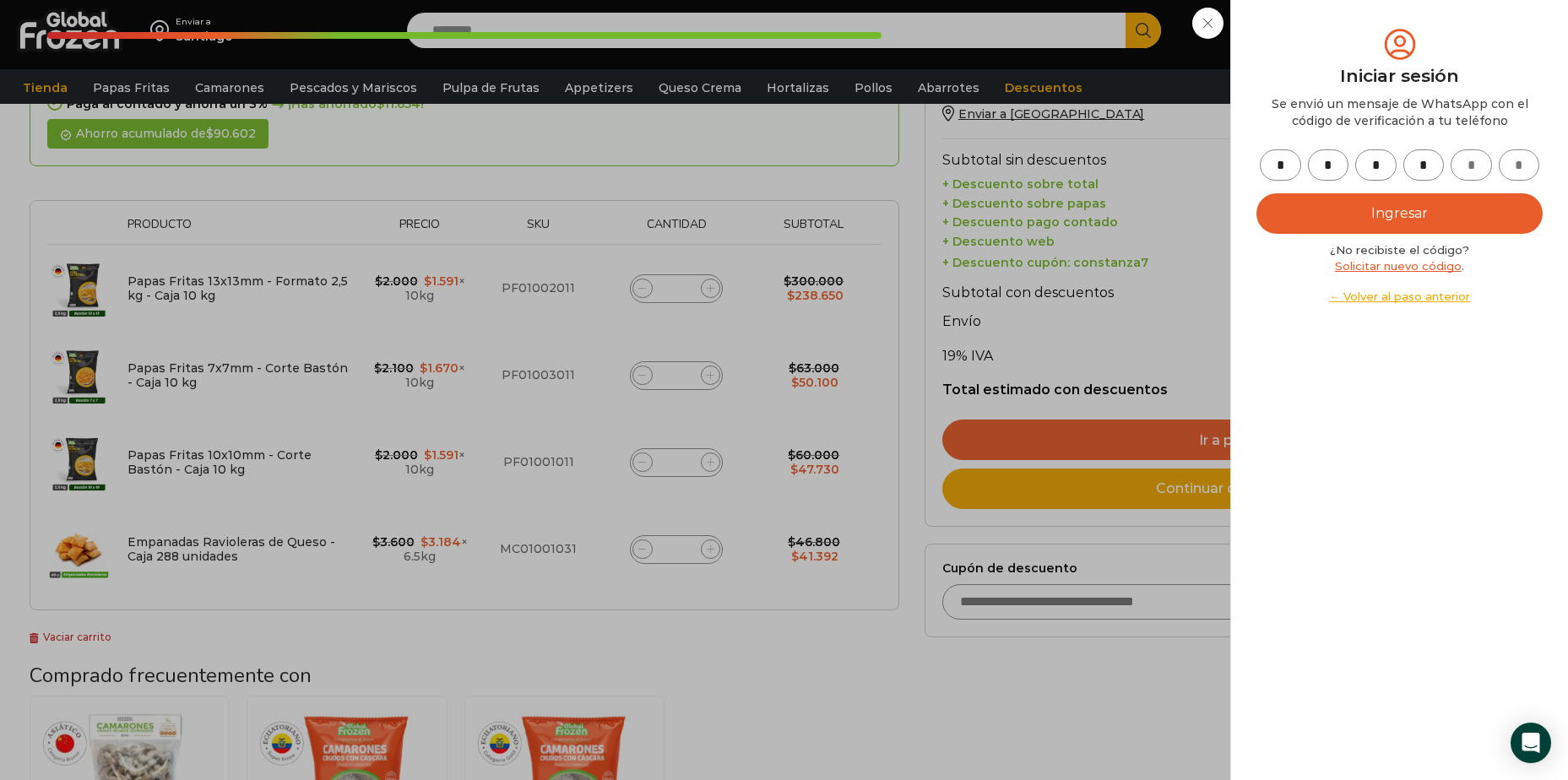
type input "*"
click at [1347, 217] on button "Ingresar" at bounding box center [1400, 213] width 287 height 40
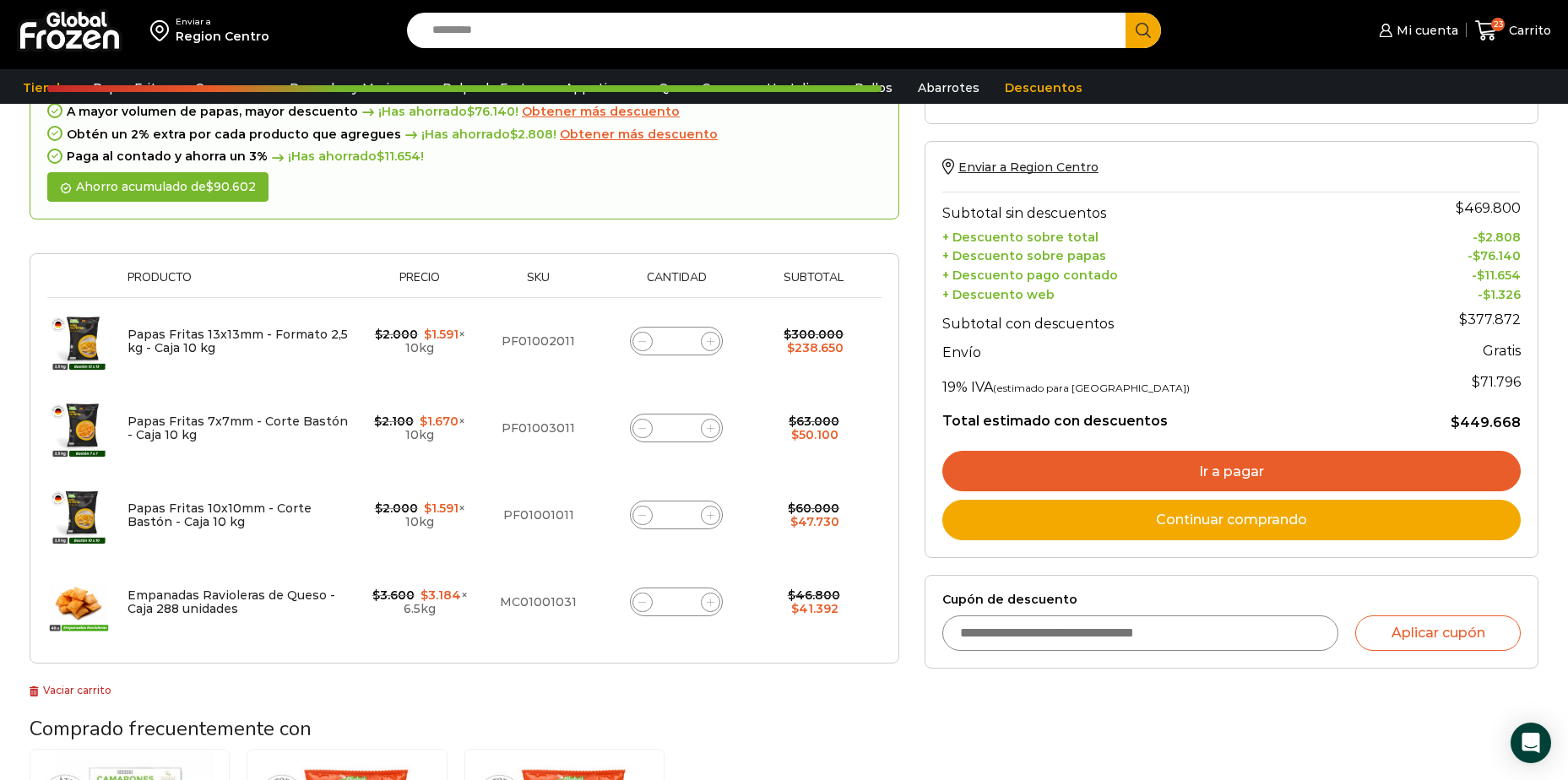
scroll to position [253, 0]
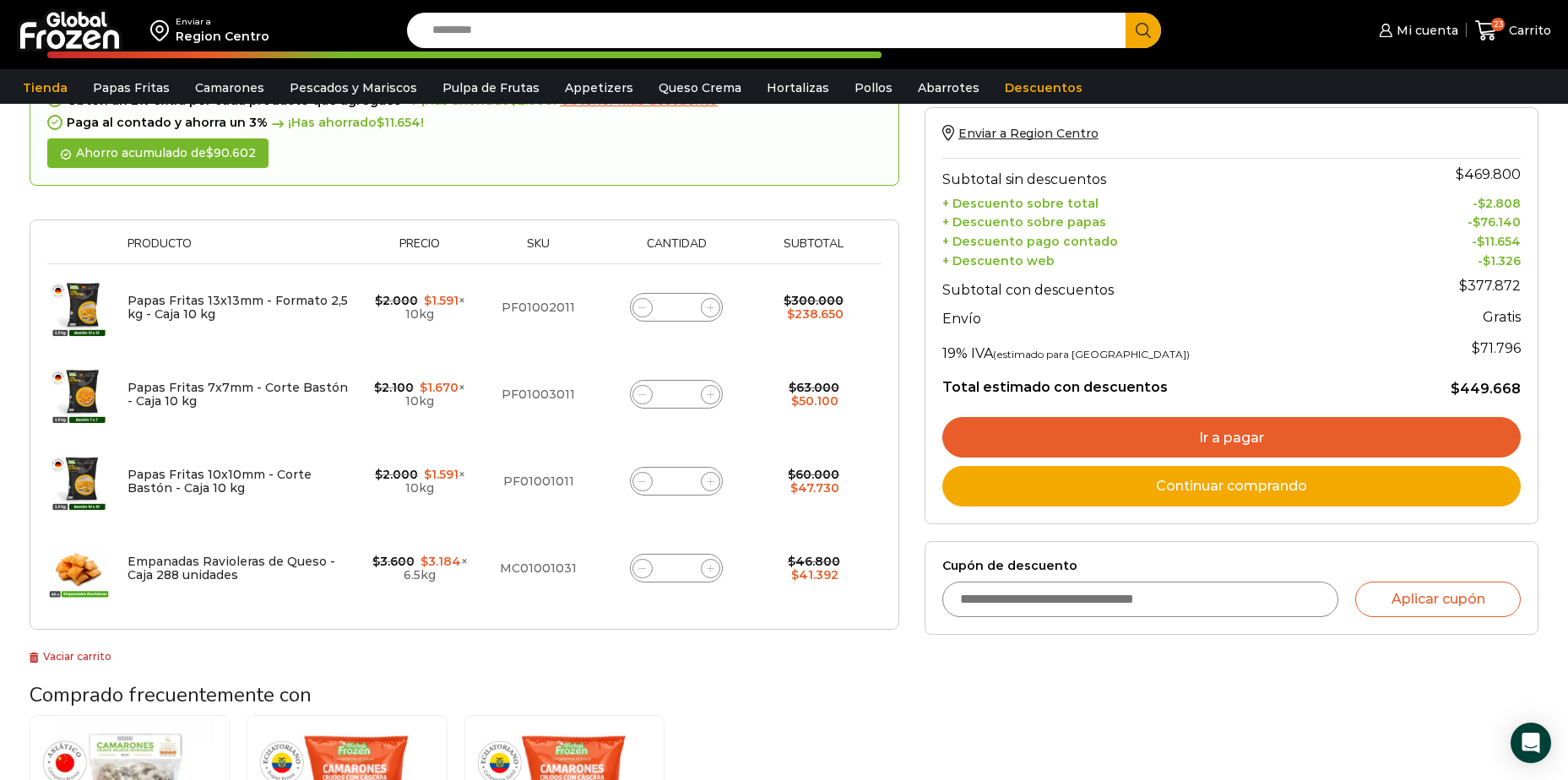
click at [1208, 433] on link "Ir a pagar" at bounding box center [1231, 437] width 578 height 40
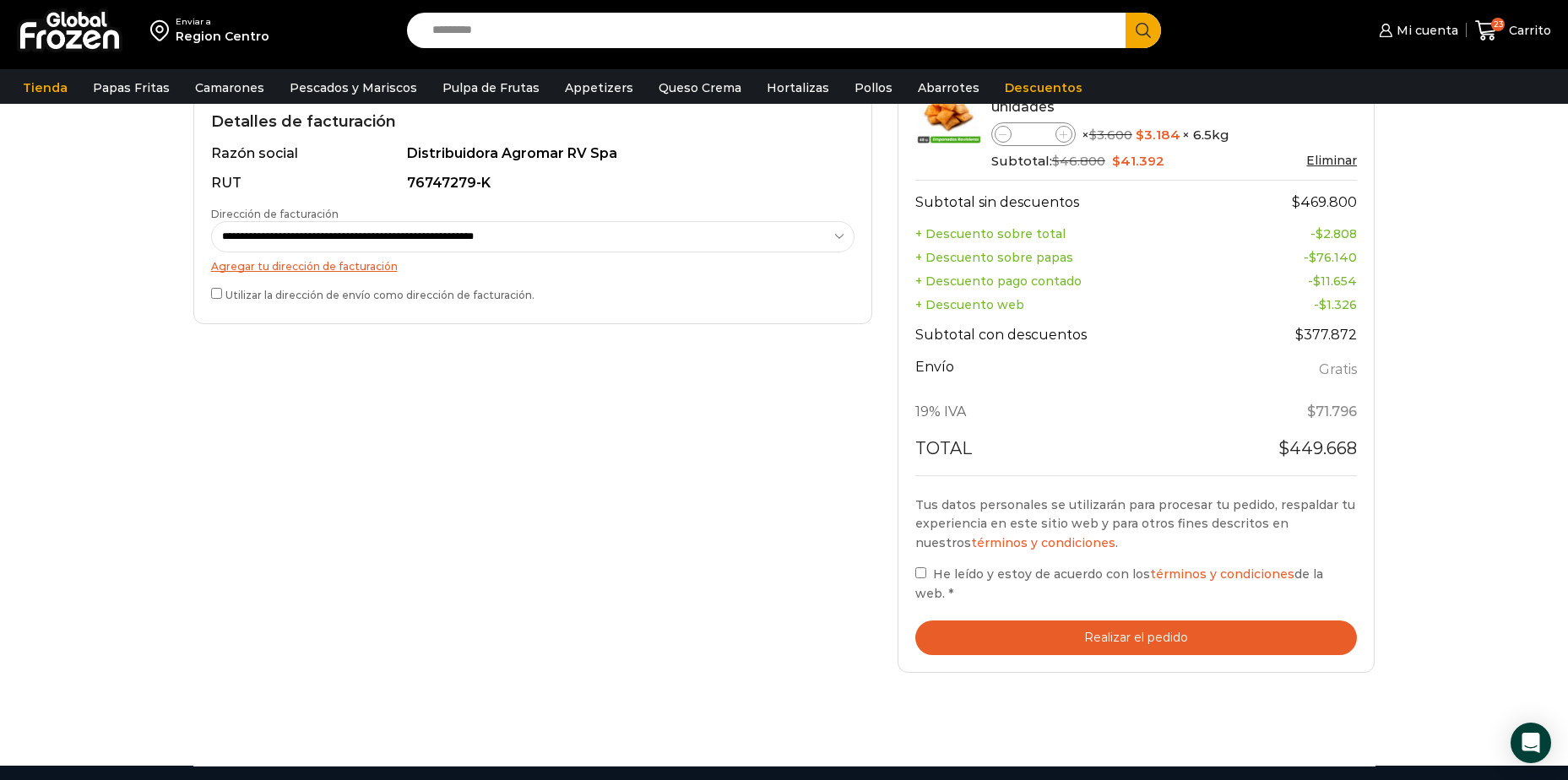
scroll to position [506, 0]
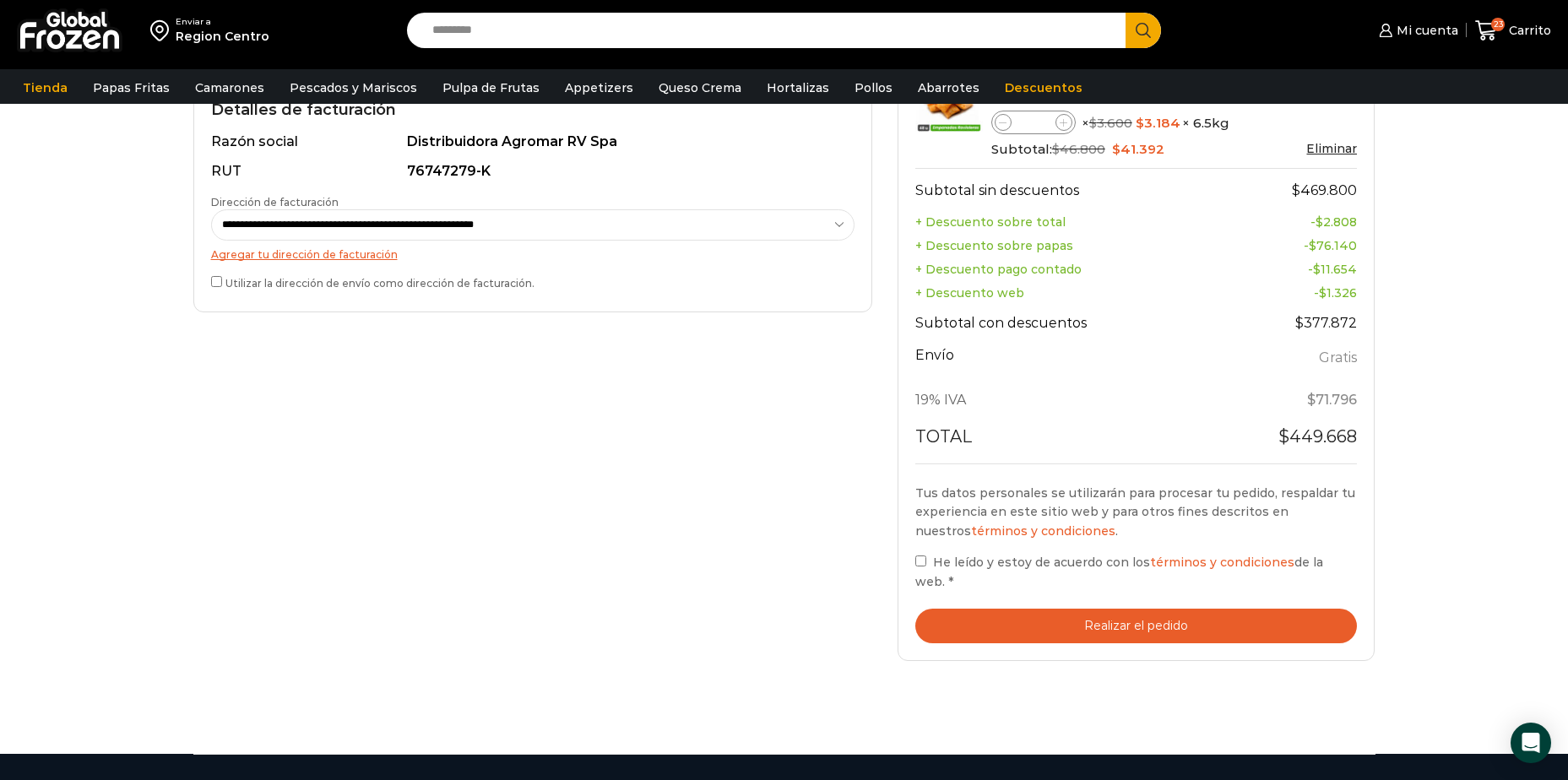
click at [1064, 609] on button "Realizar el pedido" at bounding box center [1136, 625] width 442 height 34
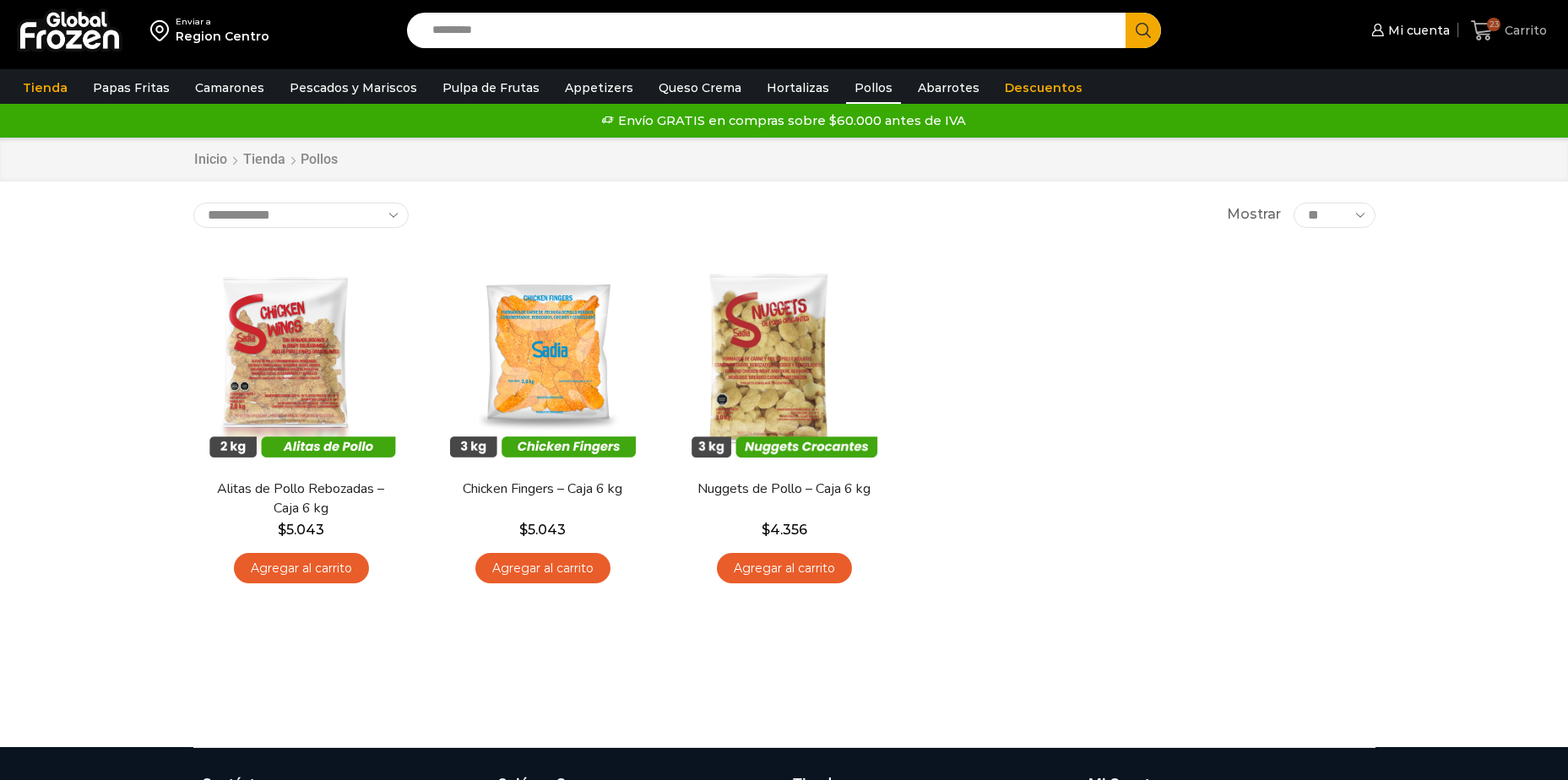
click at [1487, 23] on icon at bounding box center [1482, 31] width 22 height 21
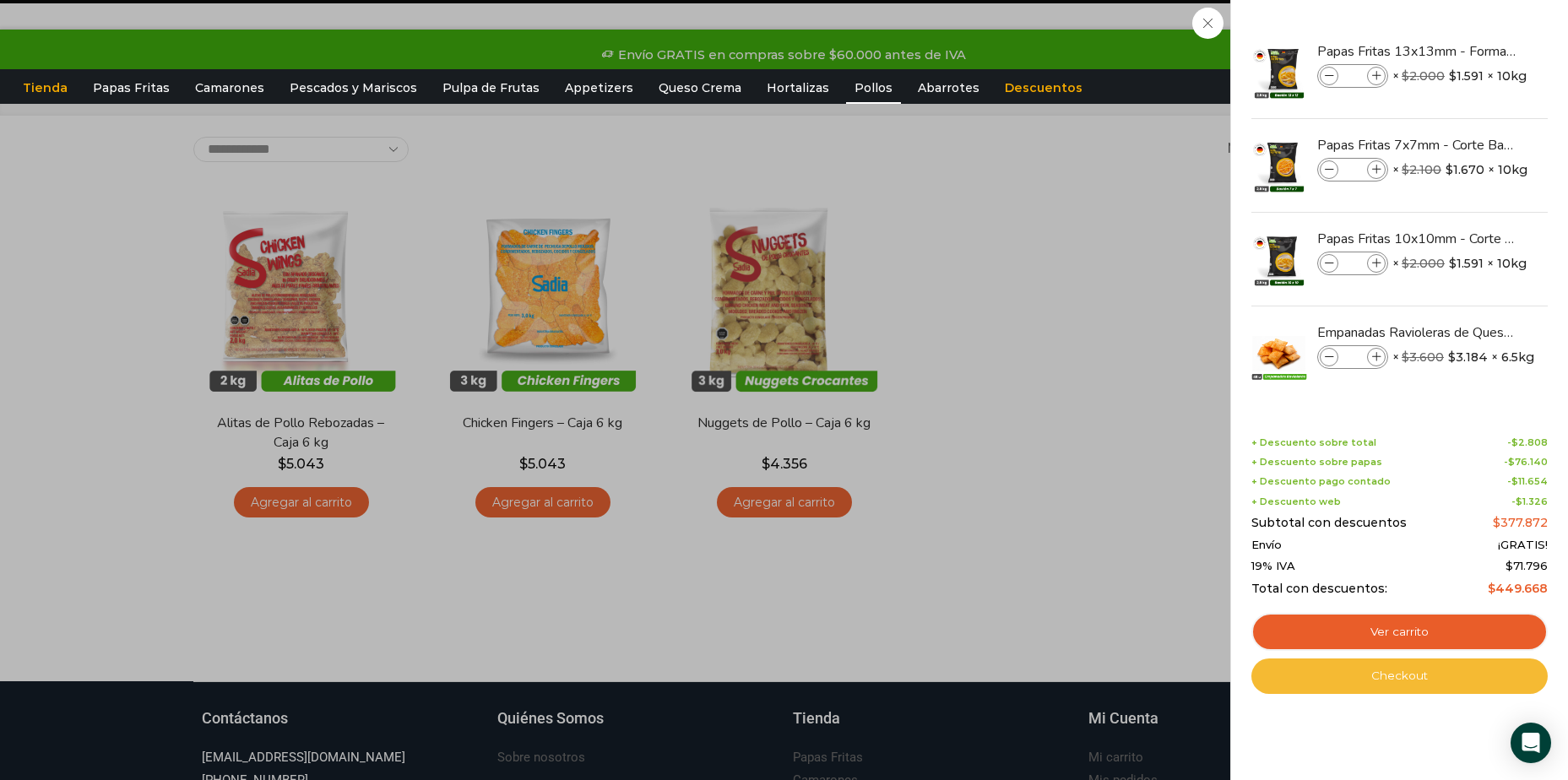
scroll to position [168, 0]
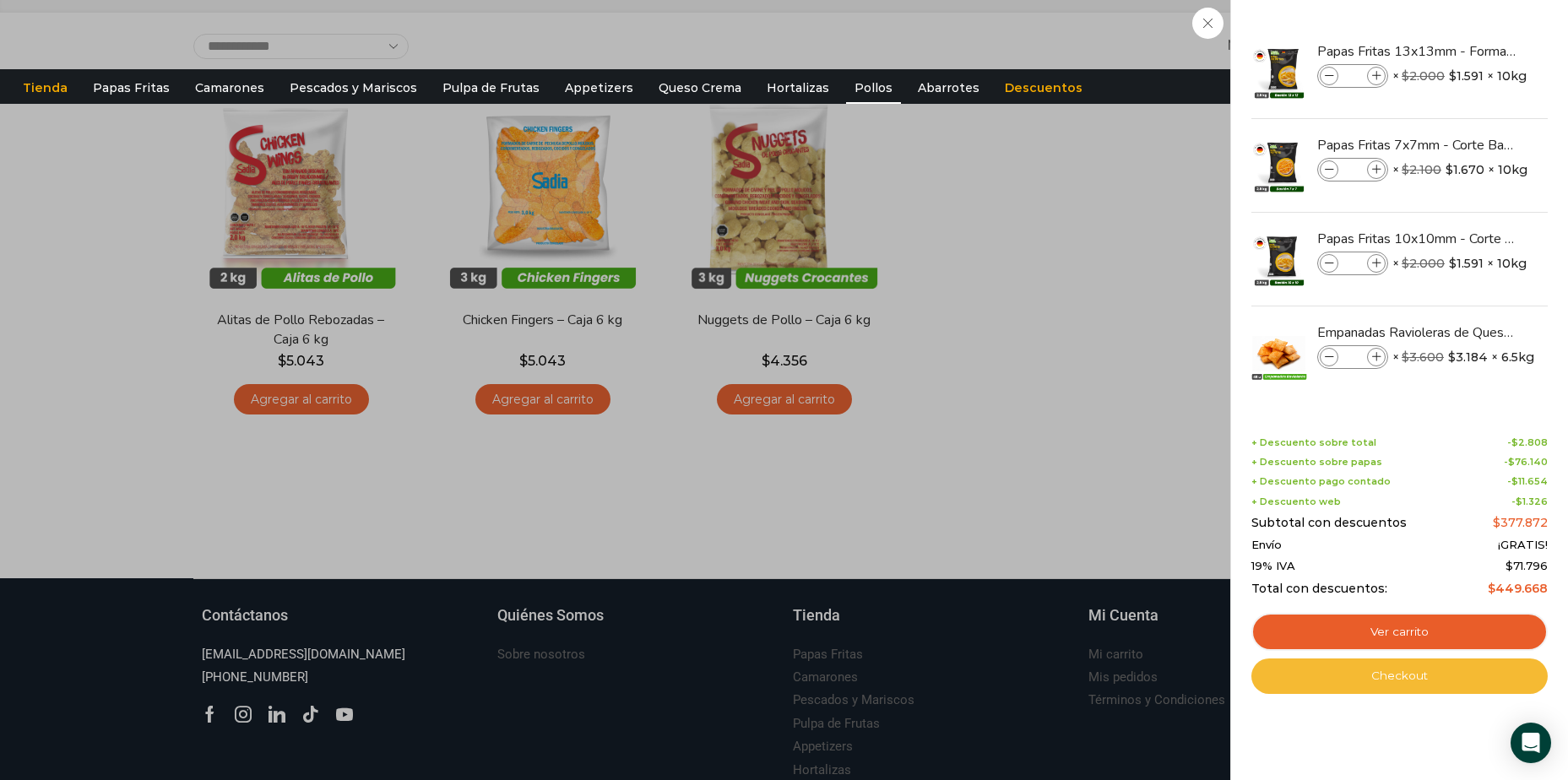
click at [1407, 669] on link "Checkout" at bounding box center [1400, 677] width 296 height 35
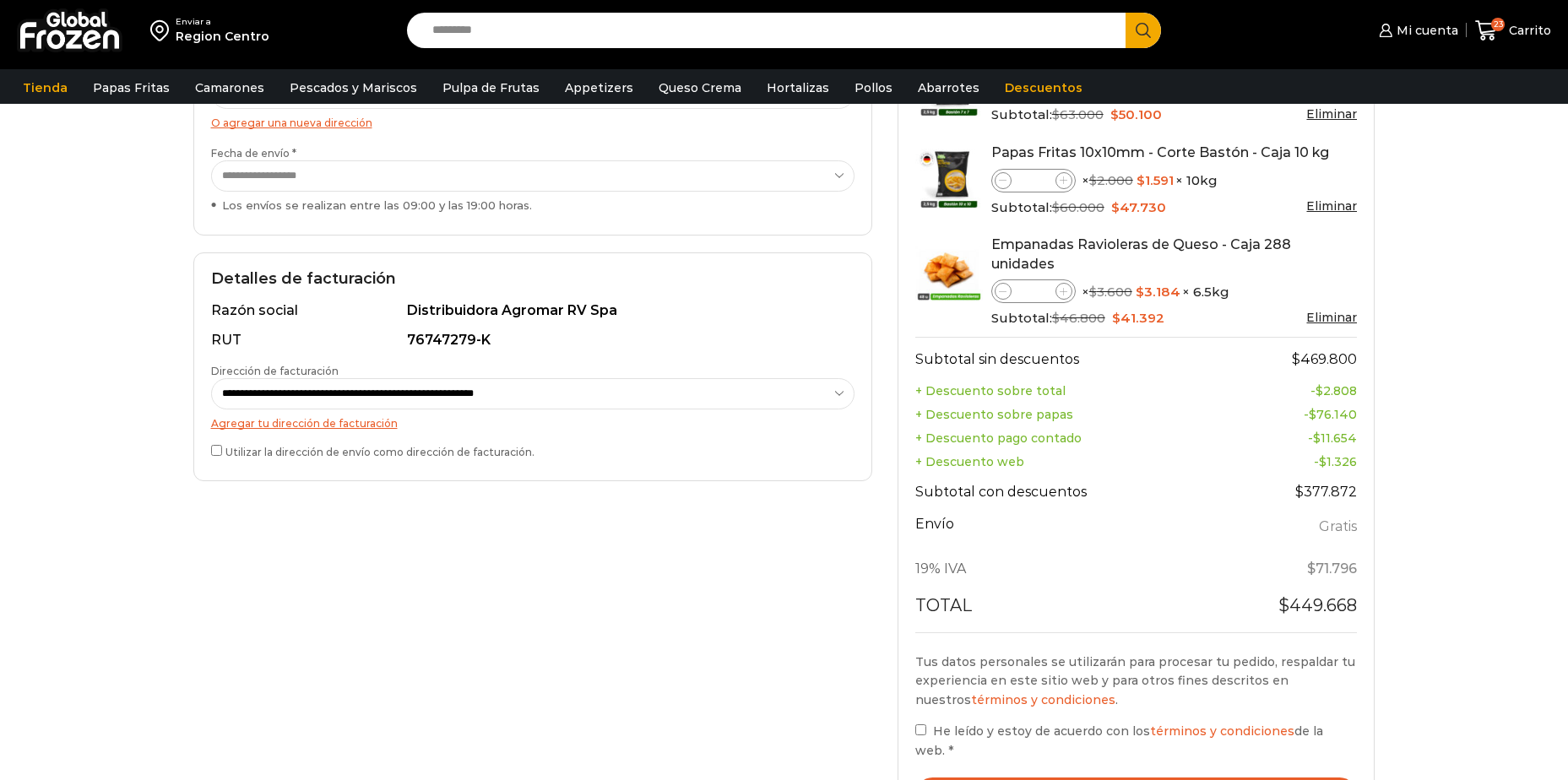
scroll to position [676, 0]
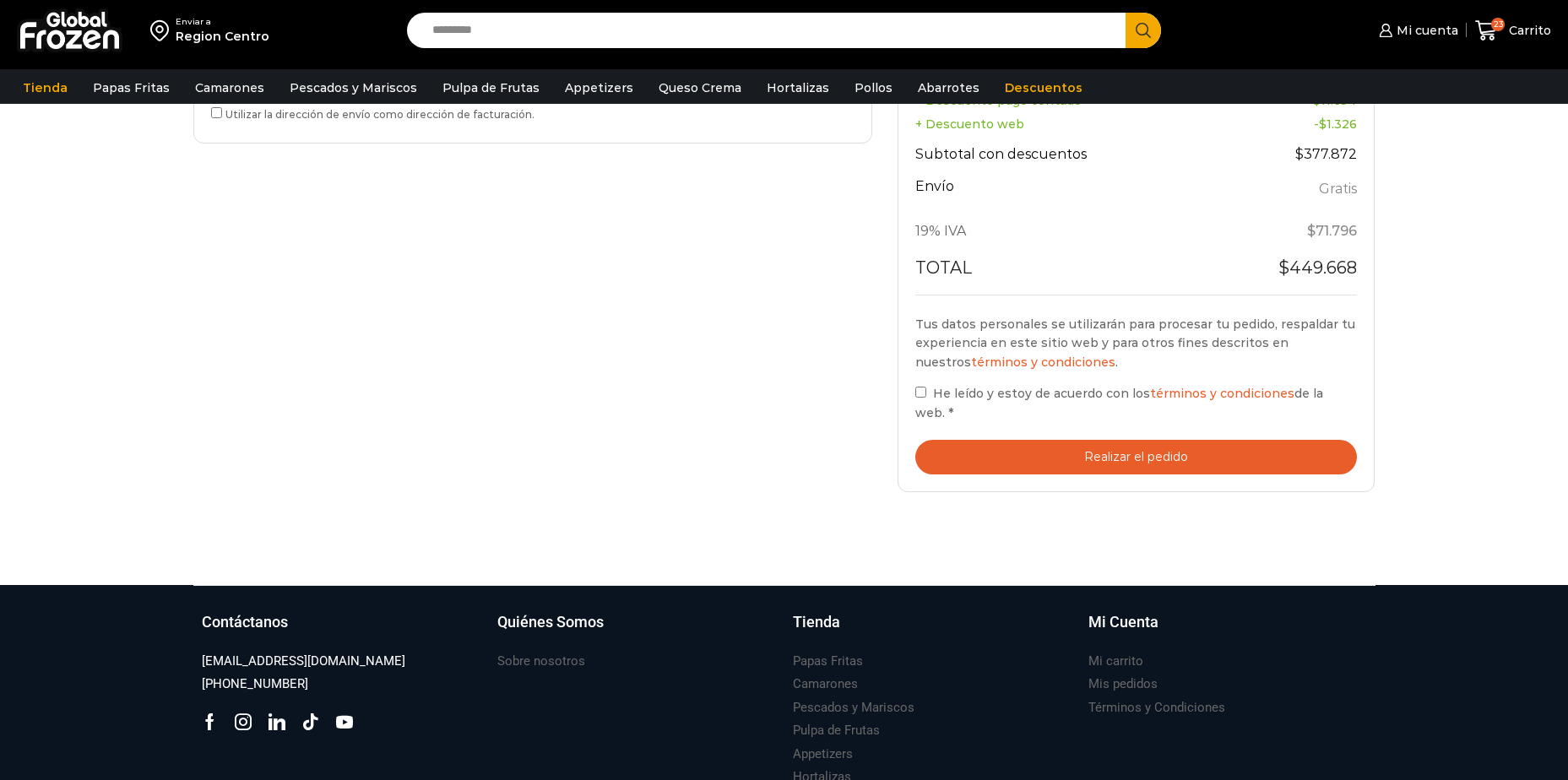
click at [1093, 440] on button "Realizar el pedido" at bounding box center [1136, 457] width 442 height 34
